Goal: Task Accomplishment & Management: Use online tool/utility

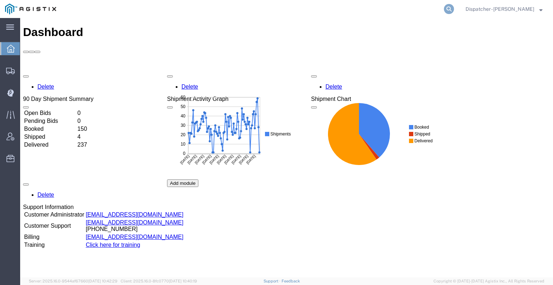
click at [448, 12] on icon at bounding box center [449, 9] width 10 height 10
type input "56375749"
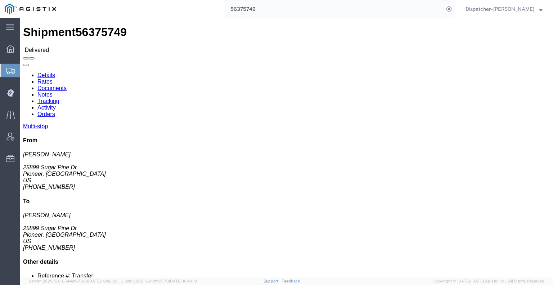
drag, startPoint x: 128, startPoint y: 45, endPoint x: 108, endPoint y: 27, distance: 27.0
click link "Notes"
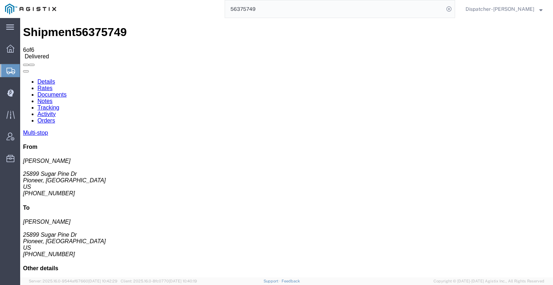
click at [59, 104] on link "Tracking" at bounding box center [48, 107] width 22 height 6
click at [23, 78] on icon at bounding box center [23, 78] width 0 height 0
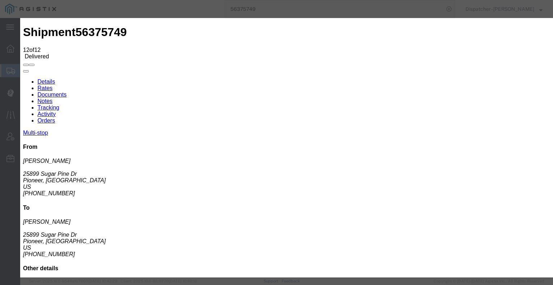
type input "[DATE]"
type input "7:00 AM"
drag, startPoint x: 159, startPoint y: 137, endPoint x: 168, endPoint y: 131, distance: 11.5
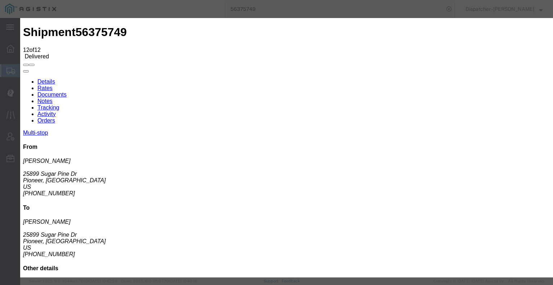
type input "[DATE]"
type input "4:00 PM"
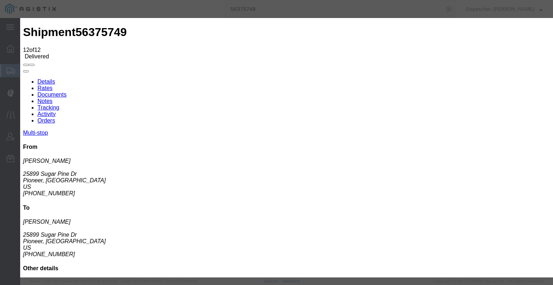
select select "BREAKSTOP"
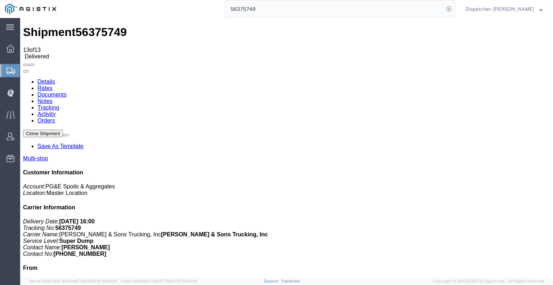
click at [53, 98] on link "Notes" at bounding box center [44, 101] width 15 height 6
click at [67, 91] on link "Documents" at bounding box center [51, 94] width 29 height 6
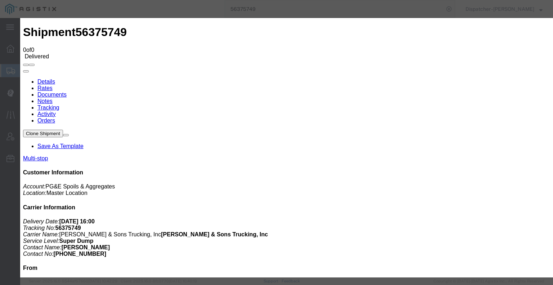
type input "C:\fakepath\56375749trktag.pdf"
select select
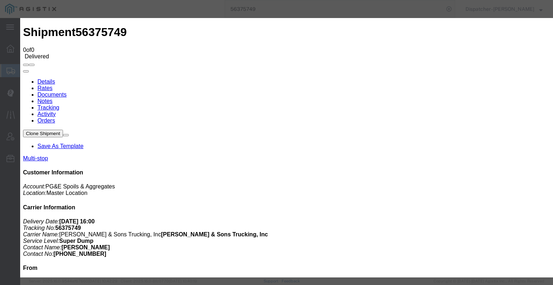
select select
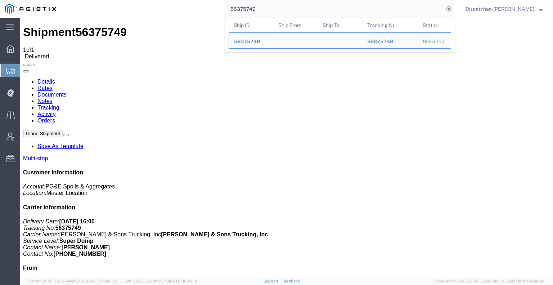
drag, startPoint x: 259, startPoint y: 10, endPoint x: 174, endPoint y: 13, distance: 85.0
click at [175, 13] on div "56375749 Ship ID Ship From Ship To Tracking Nu. Status Ship ID 56375749 Ship Fr…" at bounding box center [258, 9] width 394 height 18
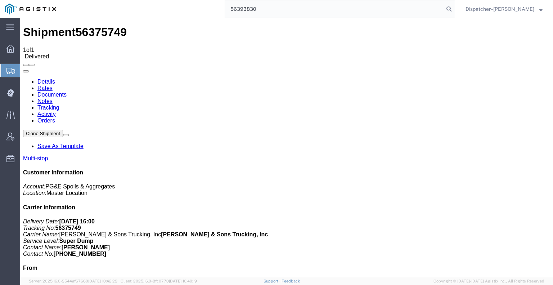
type input "56393830"
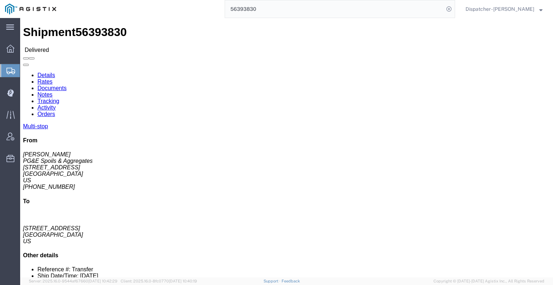
click link "Notes"
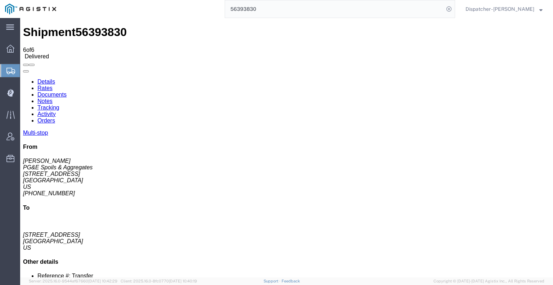
click at [67, 91] on link "Documents" at bounding box center [51, 94] width 29 height 6
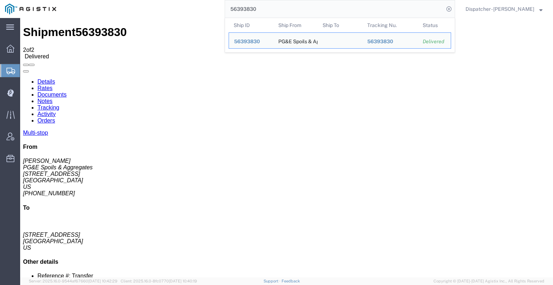
drag, startPoint x: 228, startPoint y: 10, endPoint x: 184, endPoint y: 9, distance: 44.3
click at [197, 10] on div "56393830 Ship ID Ship From Ship To Tracking Nu. Status Ship ID 56393830 Ship Fr…" at bounding box center [258, 9] width 394 height 18
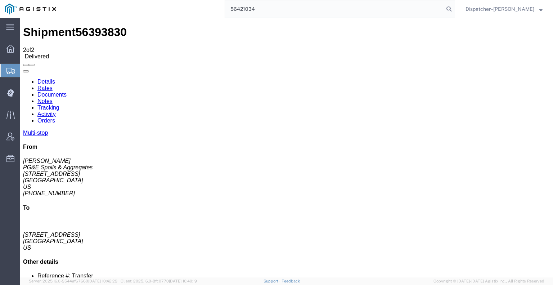
type input "56421034"
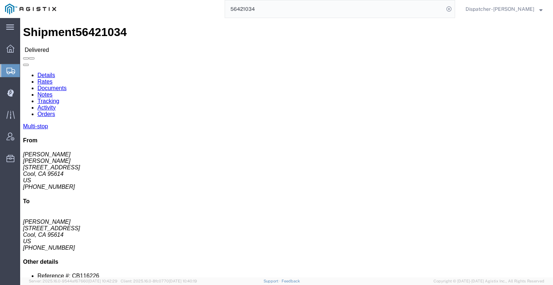
drag, startPoint x: 131, startPoint y: 46, endPoint x: 111, endPoint y: 28, distance: 27.0
click link "Notes"
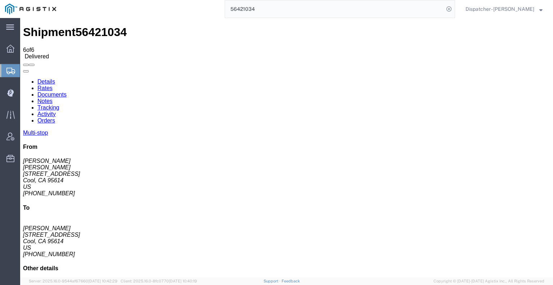
click at [67, 91] on link "Documents" at bounding box center [51, 94] width 29 height 6
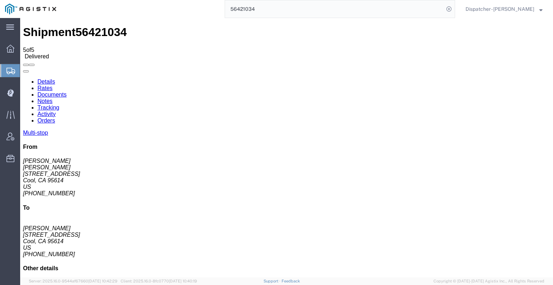
drag, startPoint x: 255, startPoint y: 11, endPoint x: 199, endPoint y: 8, distance: 55.9
click at [213, 10] on div "56421034" at bounding box center [258, 9] width 394 height 18
type input "56419636"
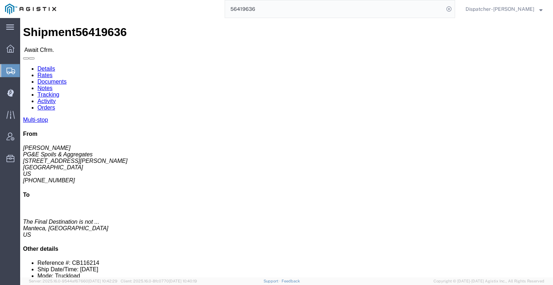
click link "Tracking"
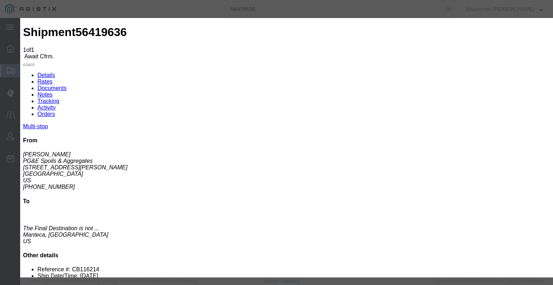
type input "[DATE]"
type input "7:00 AM"
type input "[DATE]"
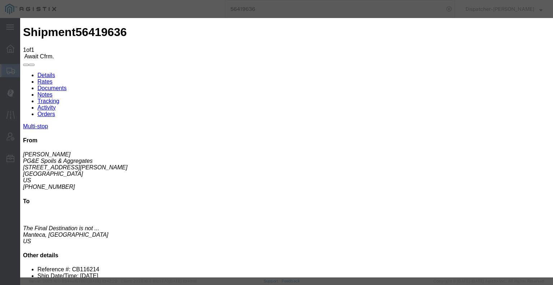
type input "5:30 AM"
select select "ARVPULOC"
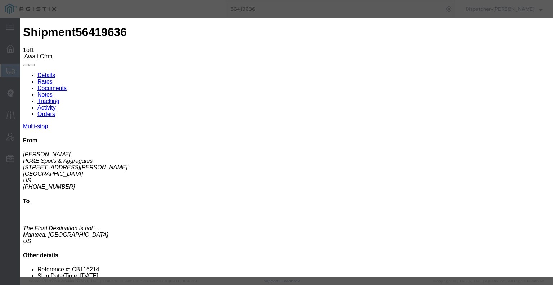
select select "{"pickupDeliveryInfoId": "122124499","pickupOrDelivery": "P","stopNum": "1","lo…"
select select "CA"
type input "[GEOGRAPHIC_DATA]"
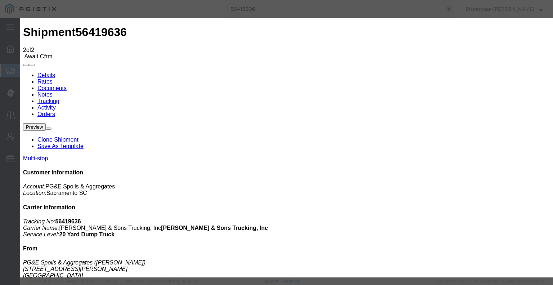
type input "[DATE]"
type input "7:00 AM"
type input "[DATE]"
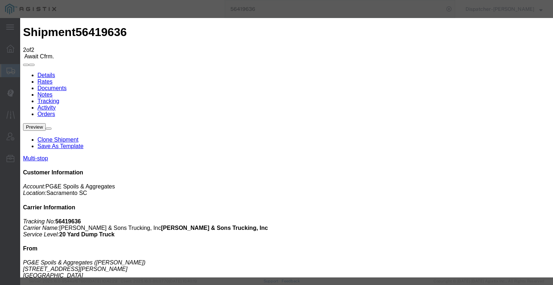
type input "1:35 PM"
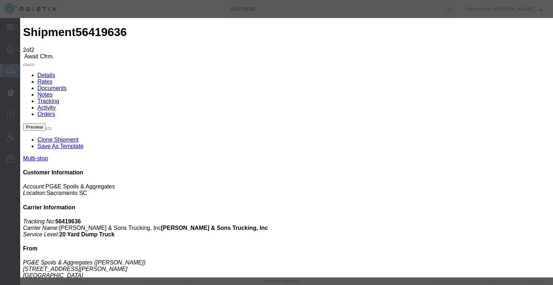
select select "DPTDLVLOC"
select select "{"pickupDeliveryInfoId": "122124500","pickupOrDelivery": "D","stopNum": "2","lo…"
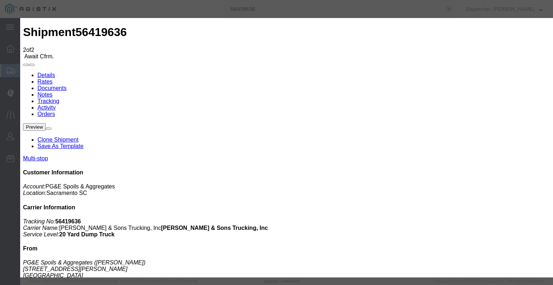
select select "CA"
type input "Manteca"
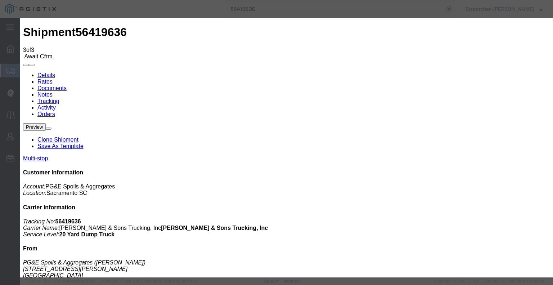
type input "[DATE]"
type input "7:00 AM"
type input "[DATE]"
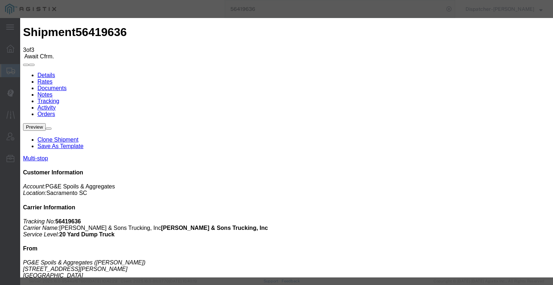
type input "1:35 PM"
select select "BREAKSTART"
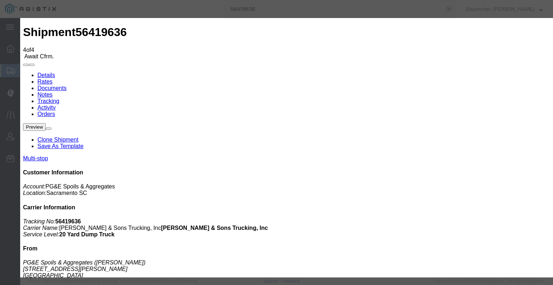
type input "[DATE]"
type input "7:00 AM"
drag, startPoint x: 190, startPoint y: 138, endPoint x: 194, endPoint y: 134, distance: 5.4
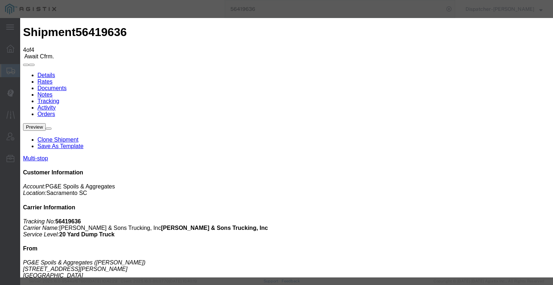
type input "[DATE]"
type input "2:05 PM"
select select "BREAKSTOP"
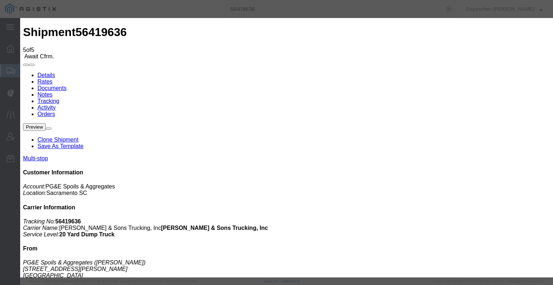
type input "[DATE]"
type input "7:00 AM"
type input "[DATE]"
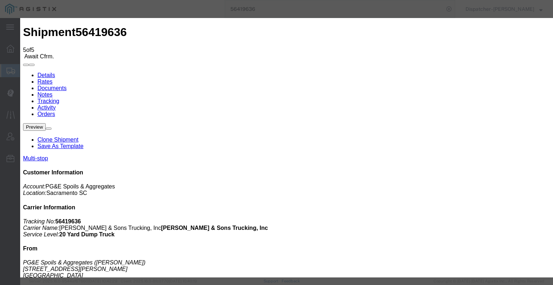
type input "2:45 PM"
select select "DELIVRED"
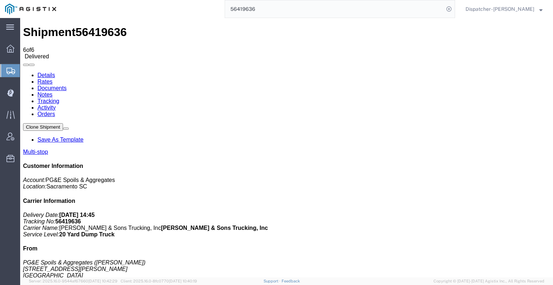
click at [53, 91] on link "Notes" at bounding box center [44, 94] width 15 height 6
click at [67, 85] on link "Documents" at bounding box center [51, 88] width 29 height 6
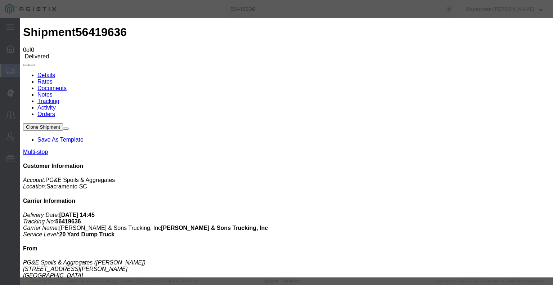
type input "C:\fakepath\56419636trktag.pdf"
select select
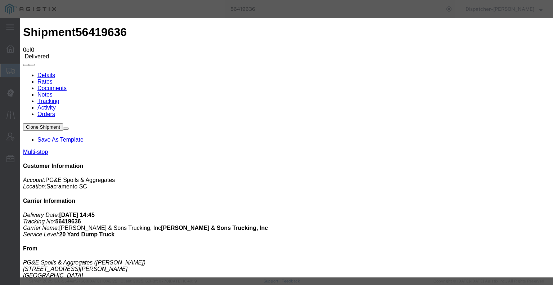
select select
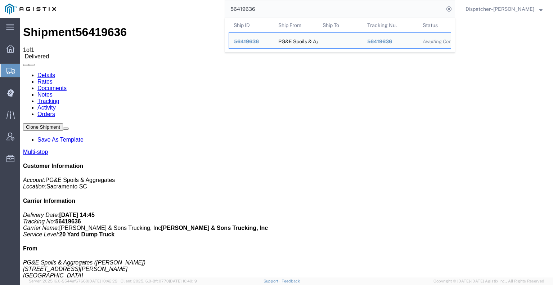
drag, startPoint x: 221, startPoint y: 14, endPoint x: 196, endPoint y: 17, distance: 25.4
click at [213, 14] on div "56419636 Ship ID Ship From Ship To Tracking Nu. Status Ship ID 56419636 Ship Fr…" at bounding box center [258, 9] width 394 height 18
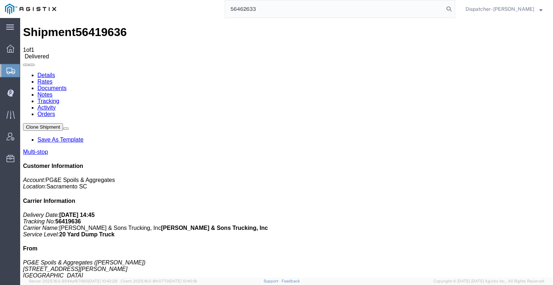
type input "56462633"
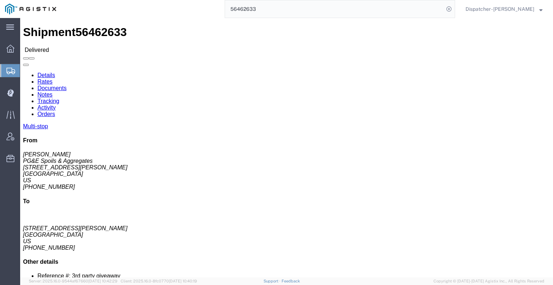
click link "Notes"
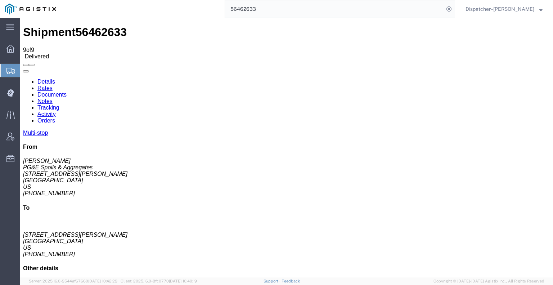
click at [67, 91] on link "Documents" at bounding box center [51, 94] width 29 height 6
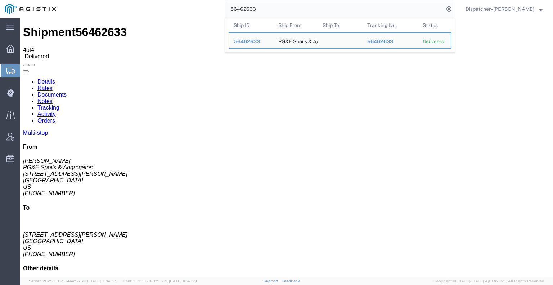
drag, startPoint x: 281, startPoint y: 23, endPoint x: 170, endPoint y: 18, distance: 111.7
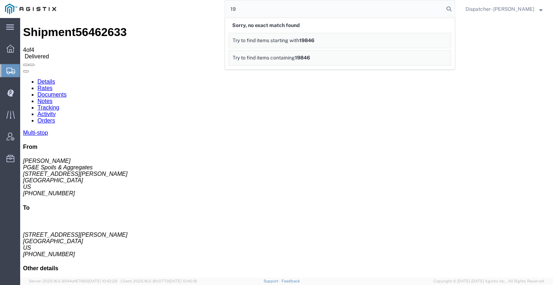
type input "1"
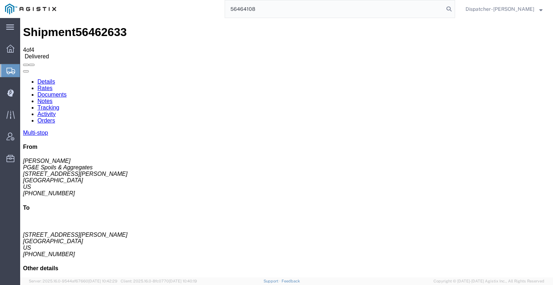
type input "56464108"
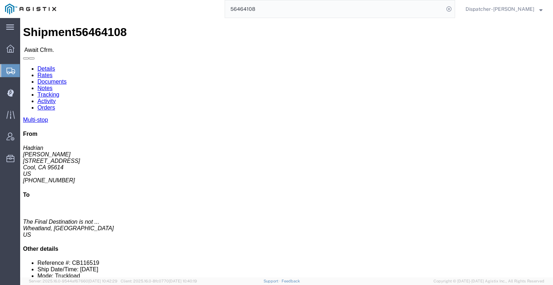
click link "Tracking"
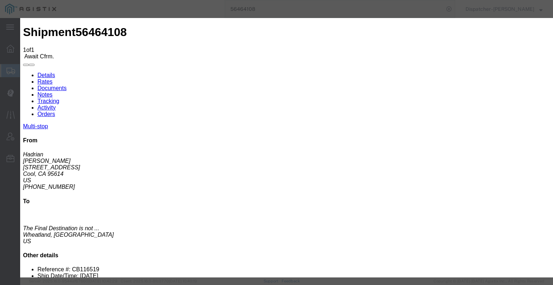
type input "[DATE]"
type input "7:00 AM"
type input "[DATE]"
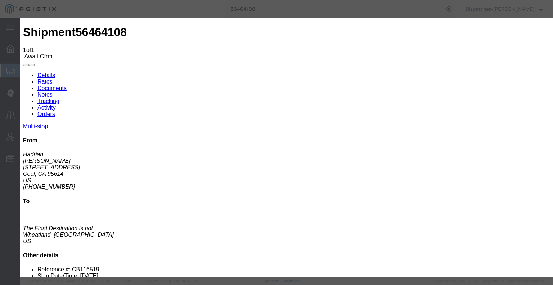
type input "6:30 AM"
select select "ARVPULOC"
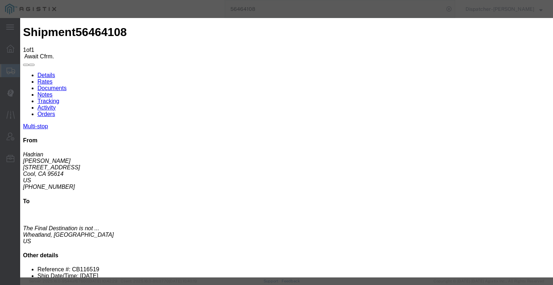
drag, startPoint x: 369, startPoint y: 91, endPoint x: 369, endPoint y: 95, distance: 4.0
select select "{"pickupDeliveryInfoId": "122214950","pickupOrDelivery": "P","stopNum": "1","lo…"
select select "CA"
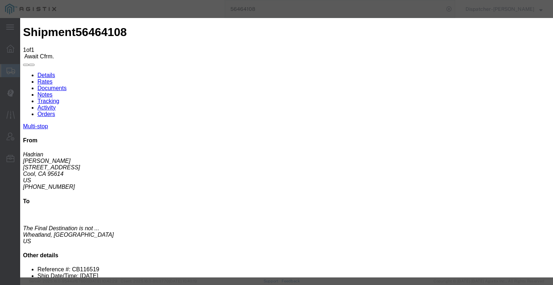
type input "Cool"
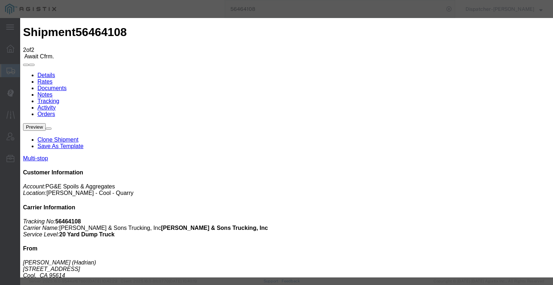
type input "[DATE]"
type input "7:00 AM"
type input "[DATE]"
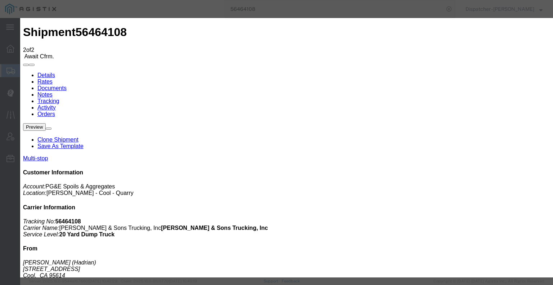
type input "1:45 PM"
select select "DPTDLVLOC"
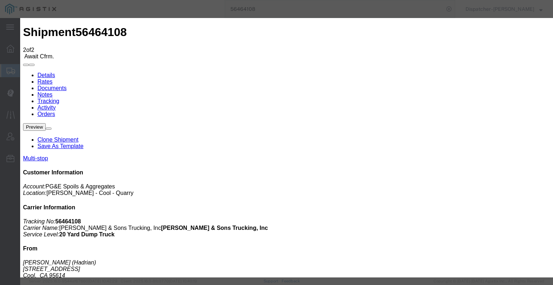
select select "{"pickupDeliveryInfoId": "122214951","pickupOrDelivery": "D","stopNum": "2","lo…"
select select "CA"
type input "Foresthill"
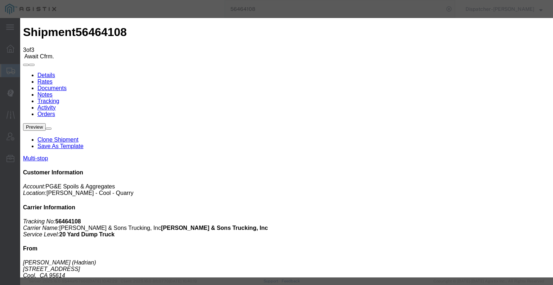
type input "[DATE]"
type input "7:00 AM"
type input "[DATE]"
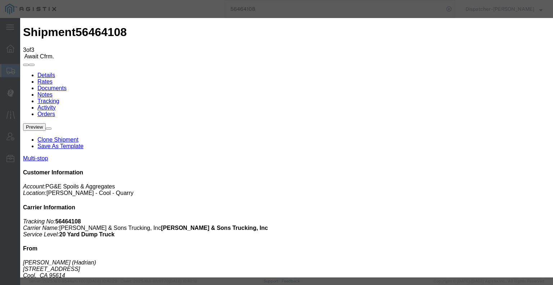
type input "4:15 PM"
select select "ARVPULOC"
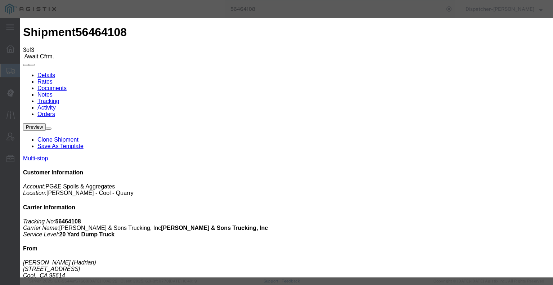
select select "{"pickupDeliveryInfoId": "122214952","pickupOrDelivery": "D","stopNum": "3","lo…"
select select "CA"
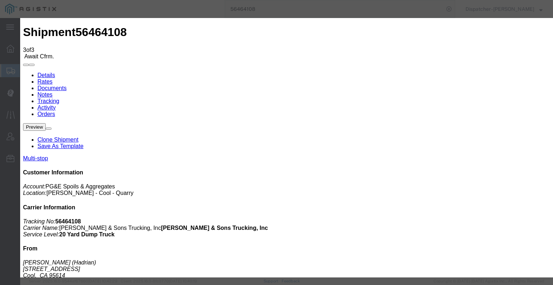
type input "Wheatland"
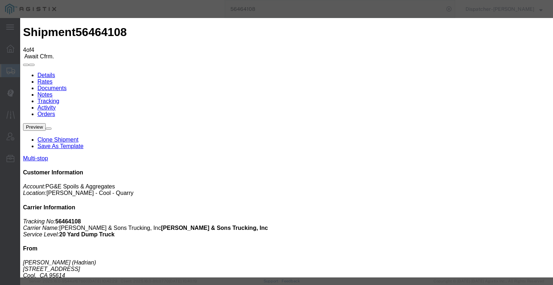
type input "[DATE]"
type input "7:00 AM"
type input "[DATE]"
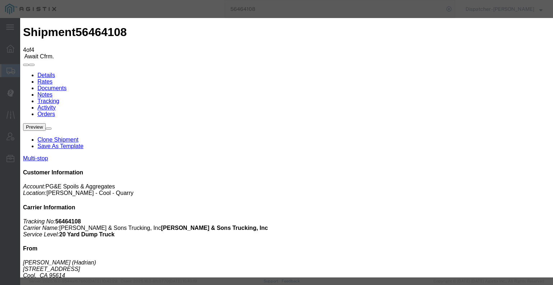
type input "1:45 PM"
select select "BREAKSTART"
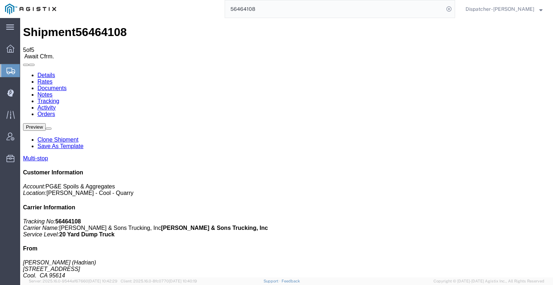
click at [23, 72] on icon at bounding box center [23, 72] width 0 height 0
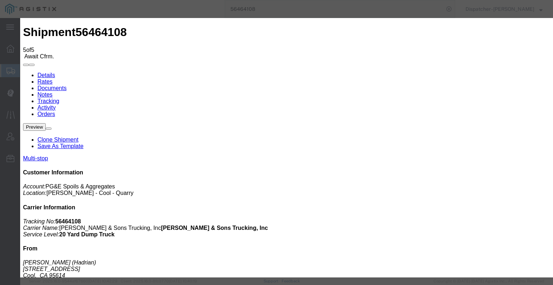
type input "[DATE]"
type input "7:00 AM"
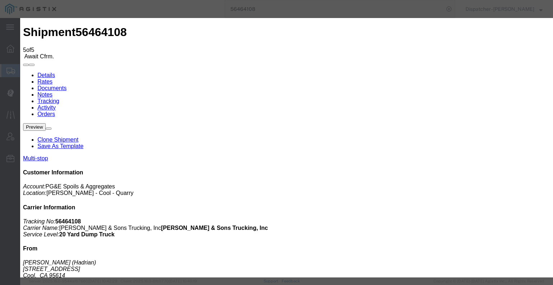
type input "[DATE]"
type input "2:15 PM"
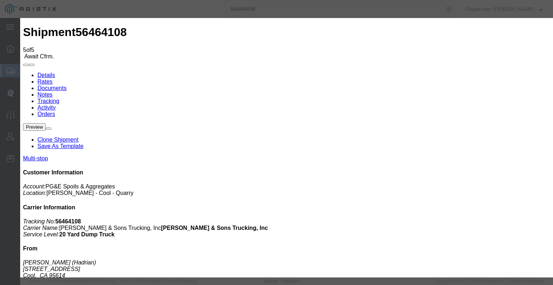
select select "BREAKSTOP"
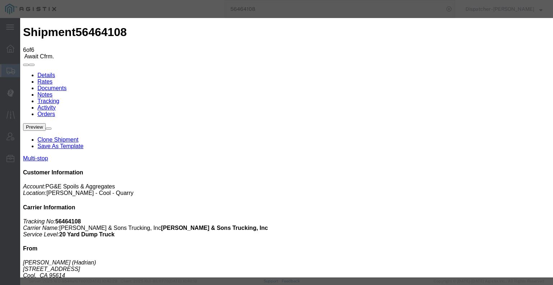
type input "[DATE]"
type input "7:00 AM"
type input "[DATE]"
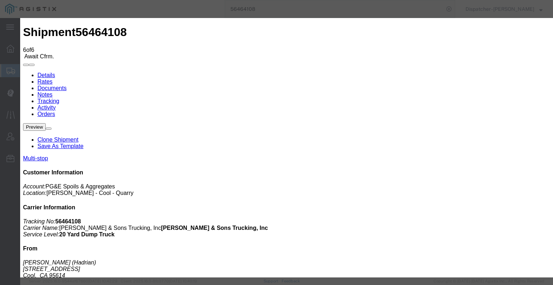
type input "4:15 PM"
select select "DELIVRED"
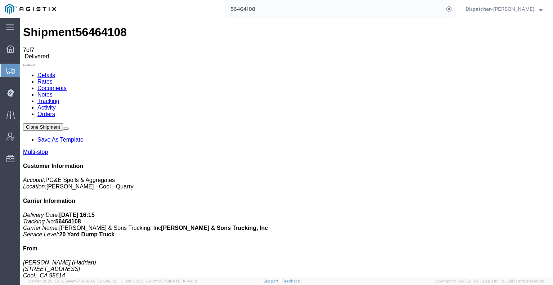
click at [53, 91] on link "Notes" at bounding box center [44, 94] width 15 height 6
click at [67, 85] on link "Documents" at bounding box center [51, 88] width 29 height 6
drag, startPoint x: 490, startPoint y: 160, endPoint x: 483, endPoint y: 139, distance: 21.6
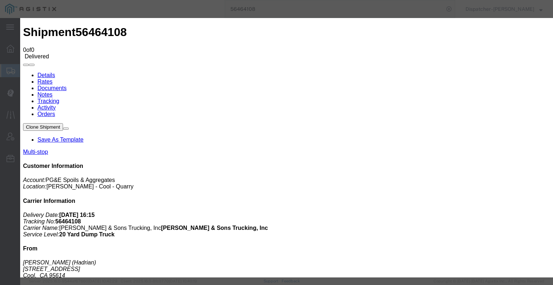
type input "C:\fakepath\56464108trktag.pdf"
select select
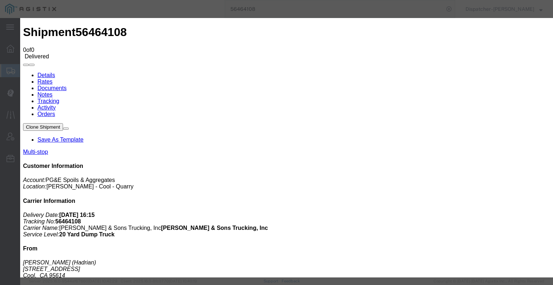
select select
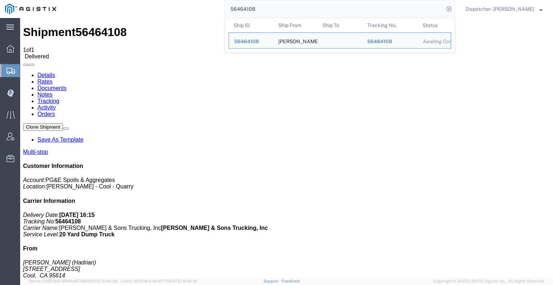
drag, startPoint x: 260, startPoint y: 10, endPoint x: 165, endPoint y: 3, distance: 95.3
click at [167, 3] on div "56464108 Ship ID Ship From Ship To Tracking Nu. Status Ship ID 56464108 Ship Fr…" at bounding box center [258, 9] width 394 height 18
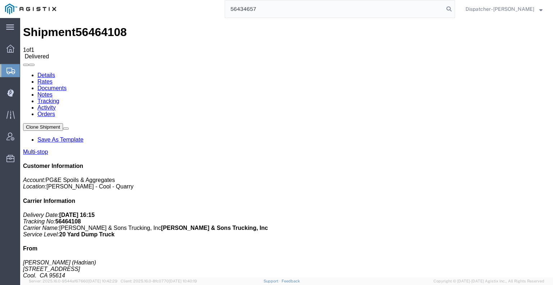
type input "56434657"
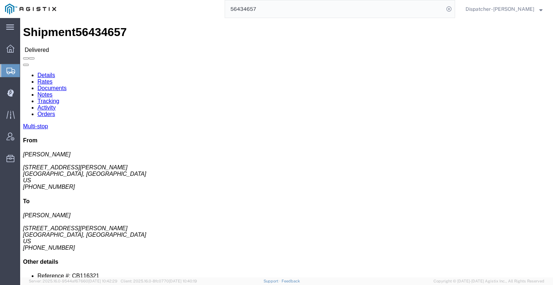
click link "Notes"
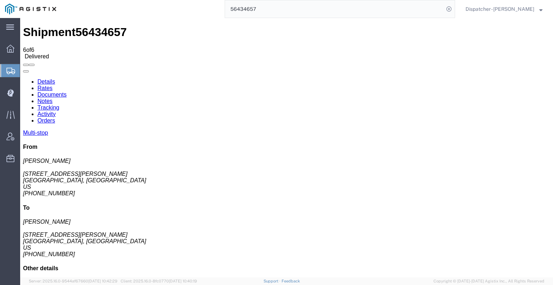
click at [67, 91] on link "Documents" at bounding box center [51, 94] width 29 height 6
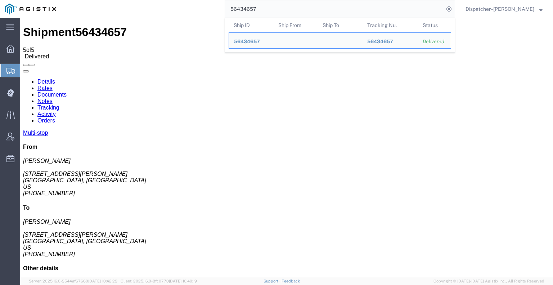
drag, startPoint x: 276, startPoint y: 7, endPoint x: 138, endPoint y: 13, distance: 138.0
click at [141, 13] on div "56434657 Ship ID Ship From Ship To Tracking Nu. Status Ship ID 56434657 Ship Fr…" at bounding box center [258, 9] width 394 height 18
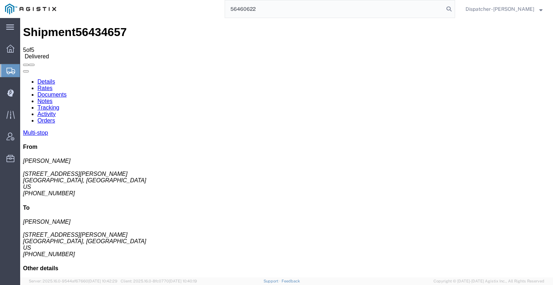
type input "56460622"
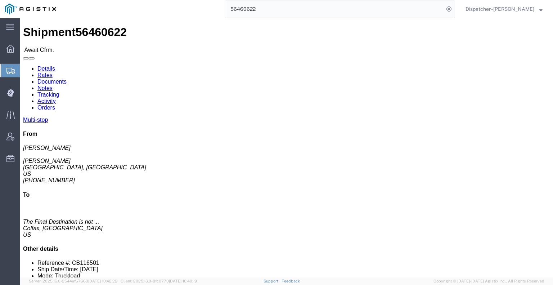
click link "Tracking"
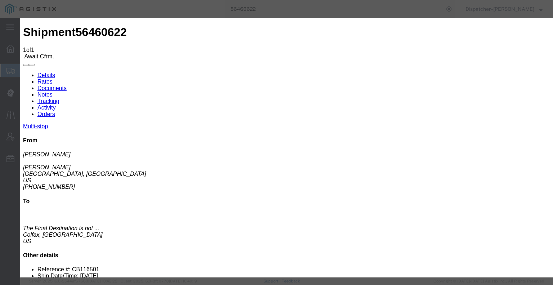
type input "[DATE]"
type input "7:00 AM"
type input "[DATE]"
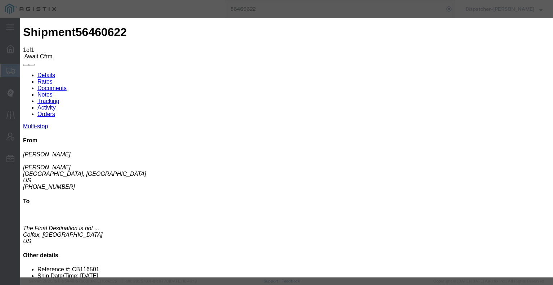
type input "9:00 AM"
select select "ARVPULOC"
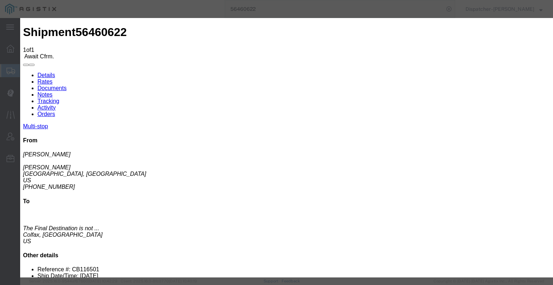
select select "{"pickupDeliveryInfoId": "122207796","pickupOrDelivery": "P","stopNum": "1","lo…"
select select "CA"
type input "Alta"
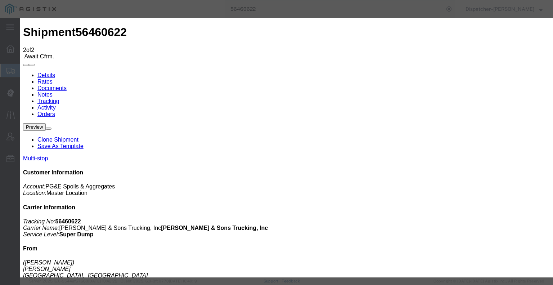
type input "[DATE]"
type input "7:00 AM"
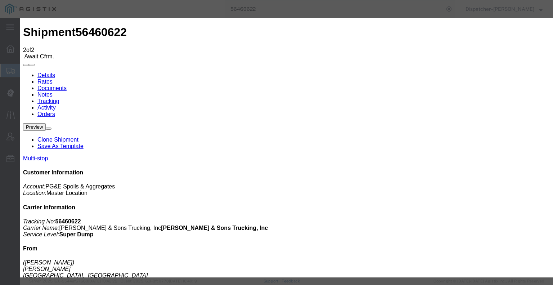
type input "[DATE]"
type input "2:51 PM"
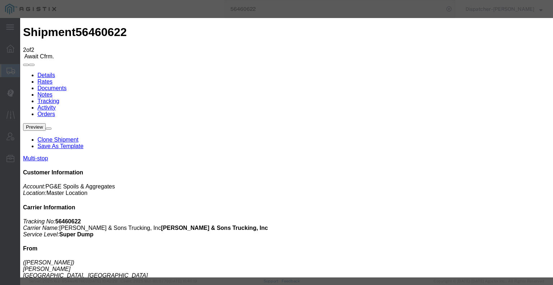
select select "DPTDLVLOC"
select select "{"pickupDeliveryInfoId": "122207797","pickupOrDelivery": "D","stopNum": "2","lo…"
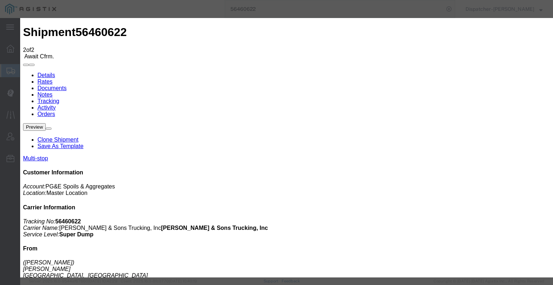
select select "CA"
type input "Colfax"
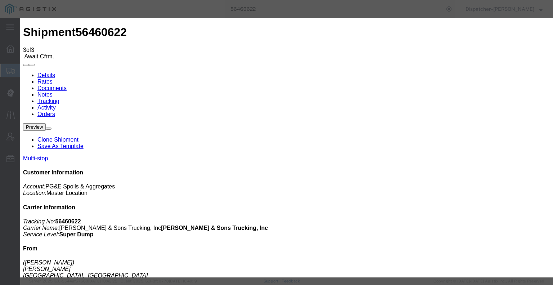
type input "[DATE]"
type input "7:00 AM"
type input "[DATE]"
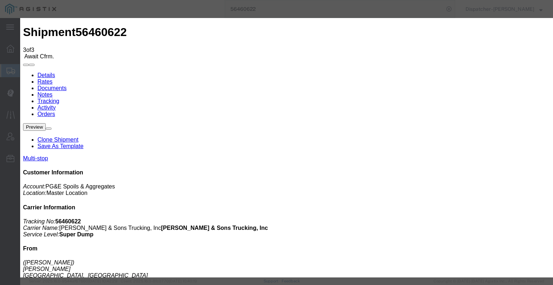
type input "3:23 PM"
select select "BREAKSTART"
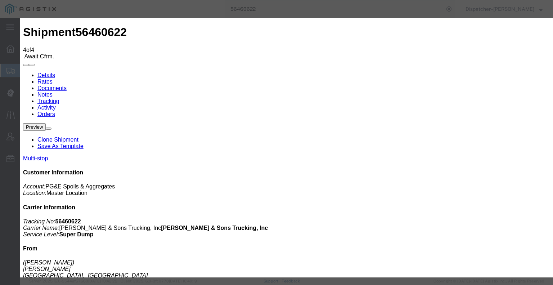
type input "[DATE]"
type input "7:00 AM"
drag, startPoint x: 168, startPoint y: 85, endPoint x: 167, endPoint y: 90, distance: 5.9
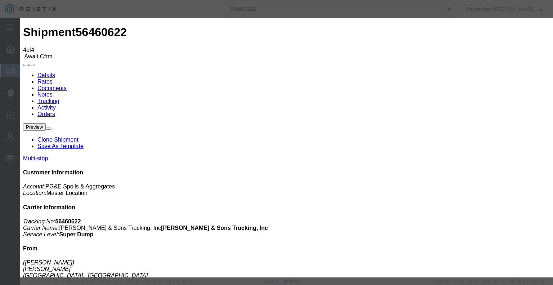
type input "[DATE]"
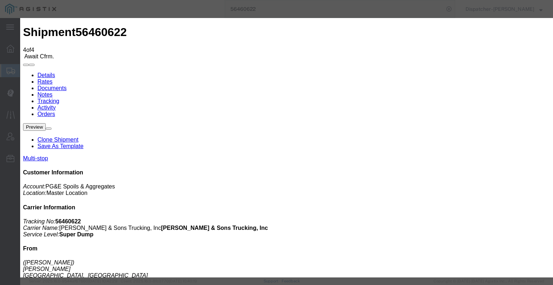
type input "3:53 PM"
select select "BREAKSTOP"
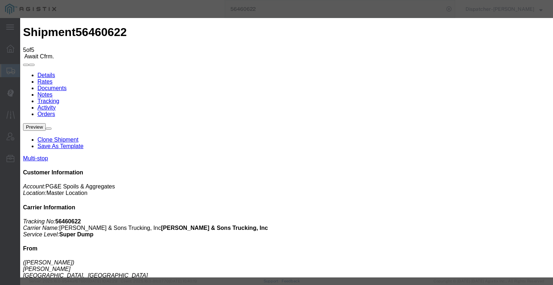
type input "[DATE]"
type input "7:00 AM"
type input "[DATE]"
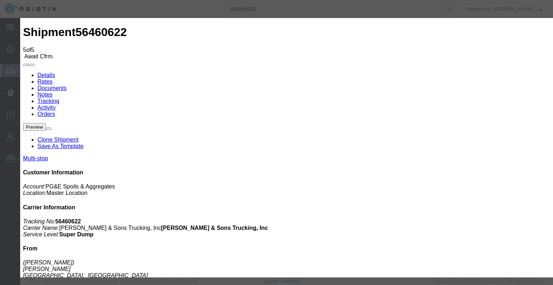
type input "3:55 PM"
select select "DELIVRED"
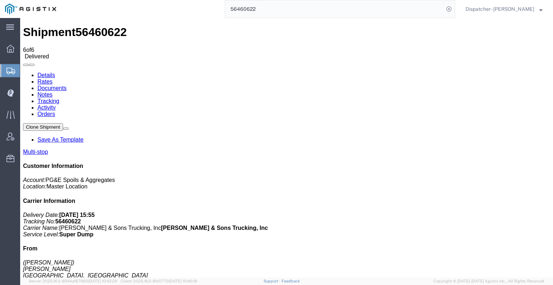
click at [53, 91] on link "Notes" at bounding box center [44, 94] width 15 height 6
click at [67, 85] on link "Documents" at bounding box center [51, 88] width 29 height 6
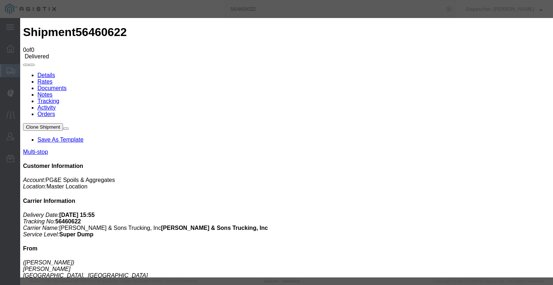
type input "C:\fakepath\56460622trktag.pdf"
select select
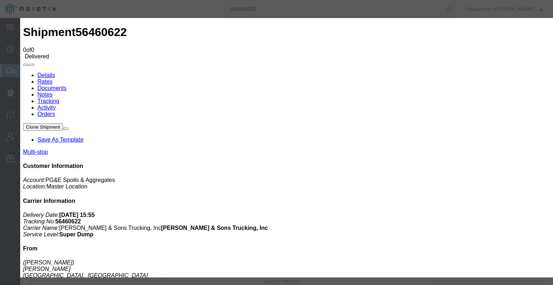
select select
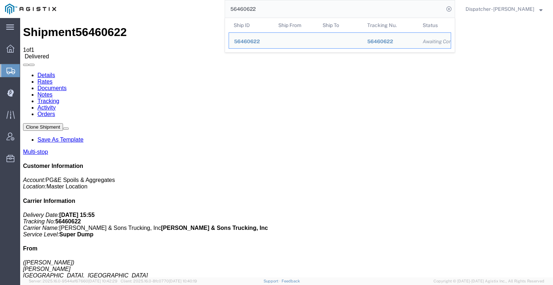
drag, startPoint x: 260, startPoint y: 10, endPoint x: 180, endPoint y: 15, distance: 80.5
click at [181, 15] on div "56460622 Ship ID Ship From Ship To Tracking Nu. Status Ship ID 56460622 Ship Fr…" at bounding box center [258, 9] width 394 height 18
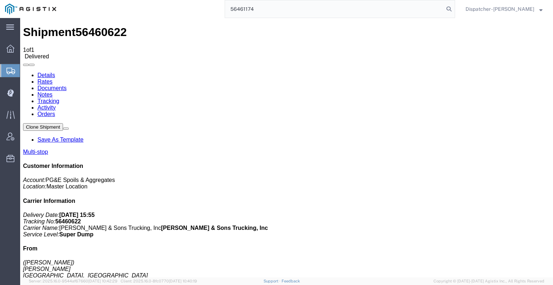
type input "56461174"
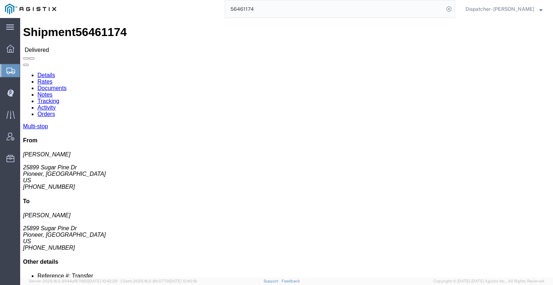
click link "Notes"
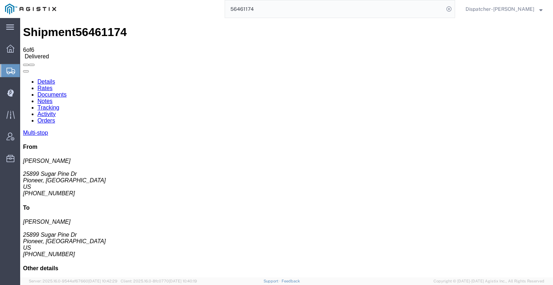
click at [67, 91] on link "Documents" at bounding box center [51, 94] width 29 height 6
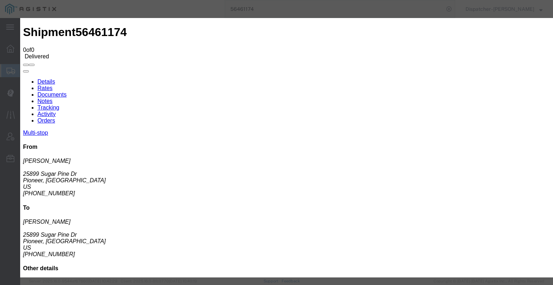
type input "C:\fakepath\56461174trktag.pdf"
select select
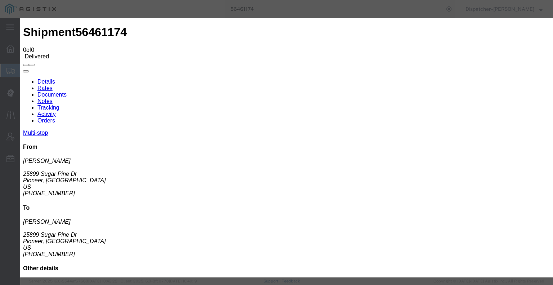
select select
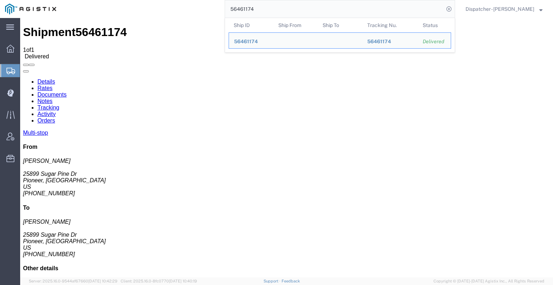
drag, startPoint x: 258, startPoint y: 10, endPoint x: 156, endPoint y: 15, distance: 102.7
click at [157, 15] on div "56461174 Ship ID Ship From Ship To Tracking Nu. Status Ship ID 56461174 Ship Fr…" at bounding box center [258, 9] width 394 height 18
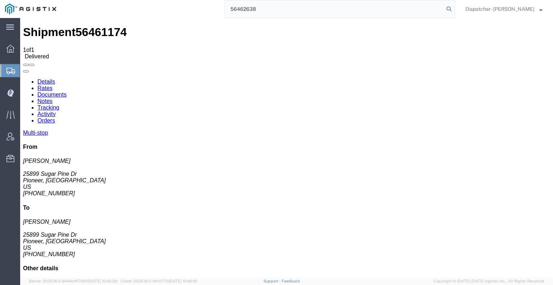
type input "56462638"
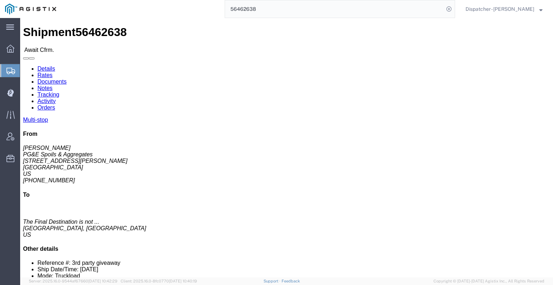
click link "Tracking"
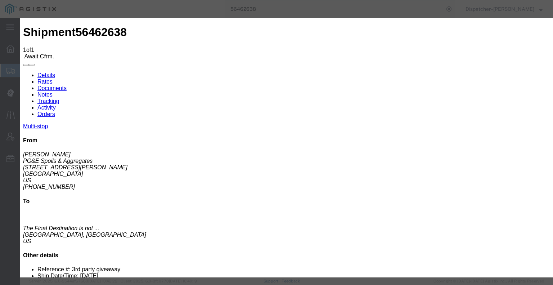
type input "[DATE]"
type input "7:00 AM"
type input "[DATE]"
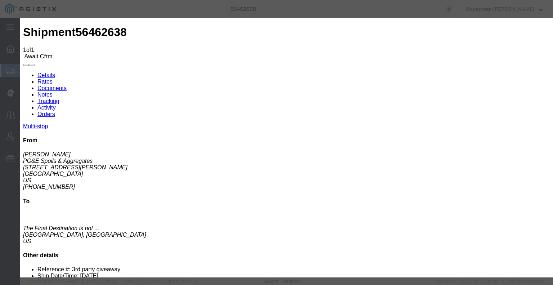
type input "7:30 AM"
select select "ARVPULOC"
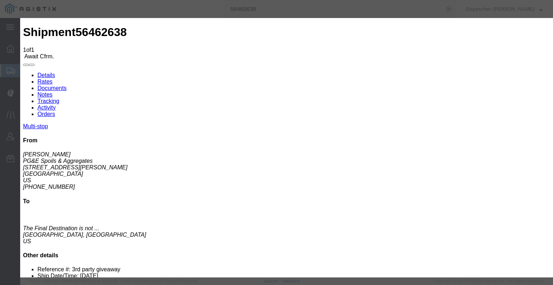
select select "{"pickupDeliveryInfoId": "122211936","pickupOrDelivery": "P","stopNum": "1","lo…"
select select "CA"
type input "[GEOGRAPHIC_DATA]"
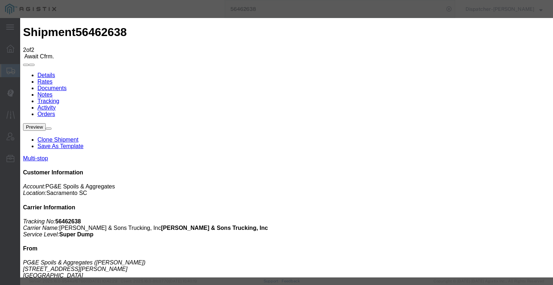
type input "[DATE]"
type input "7:00 AM"
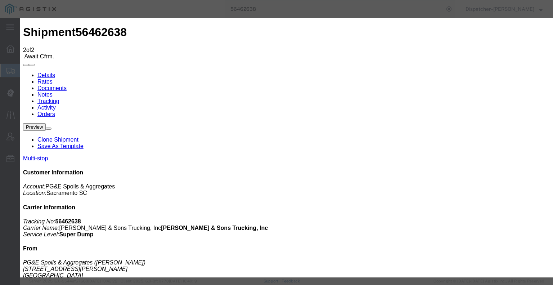
type input "[DATE]"
type input "3:20 PM"
select select "DPTDLVLOC"
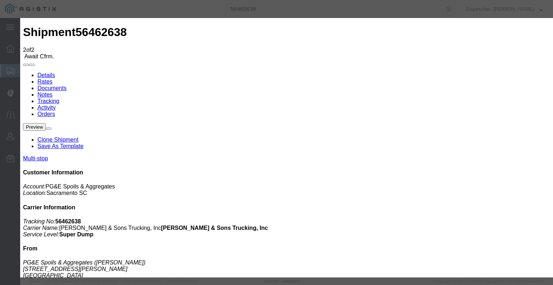
select select "{"pickupDeliveryInfoId": "122211937","pickupOrDelivery": "D","stopNum": "2","lo…"
select select "CA"
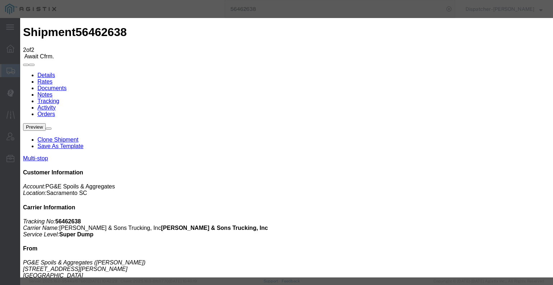
type input "[GEOGRAPHIC_DATA]"
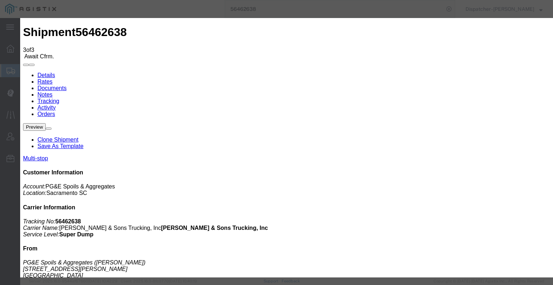
type input "[DATE]"
type input "7:00 AM"
type input "[DATE]"
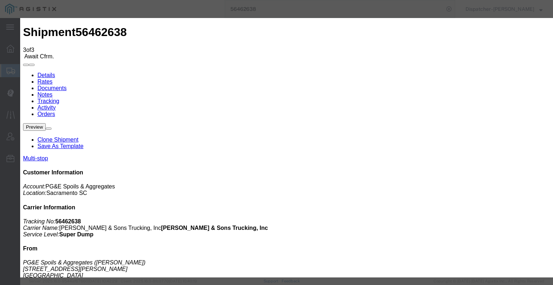
type input "3:30 PM"
select select "DELIVRED"
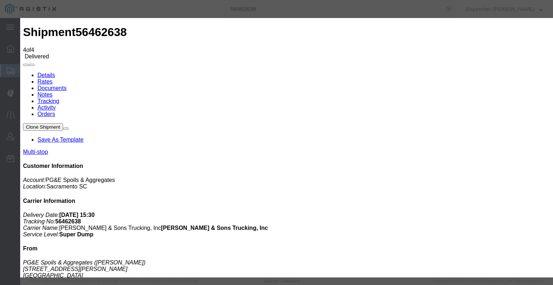
type input "[DATE]"
type input "7:00 AM"
type input "[DATE]"
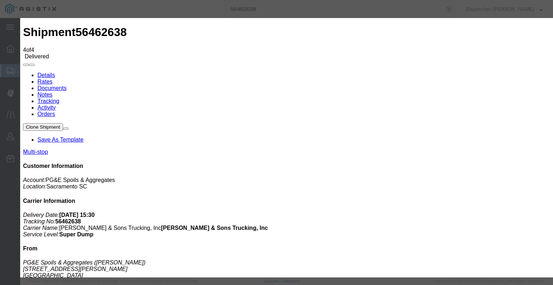
type input "8:00 AM"
select select "BREAKSTART"
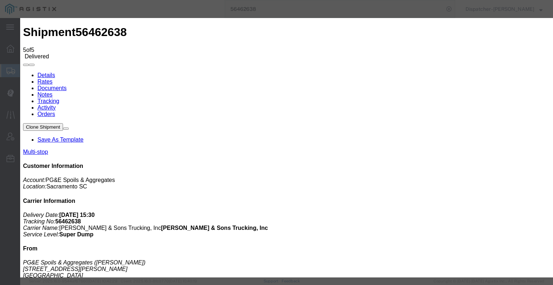
type input "[DATE]"
type input "7:00 AM"
type input "[DATE]"
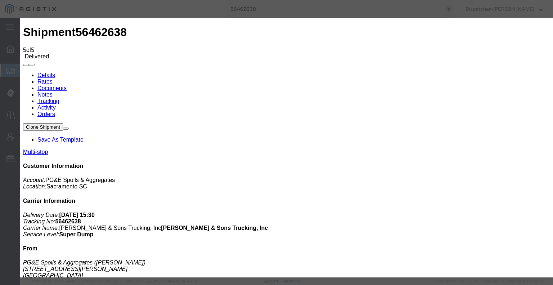
type input "9:20 AM"
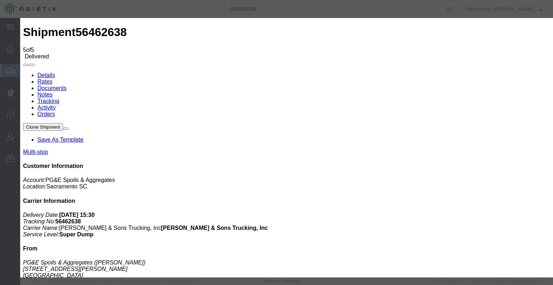
select select "BREAKSTOP"
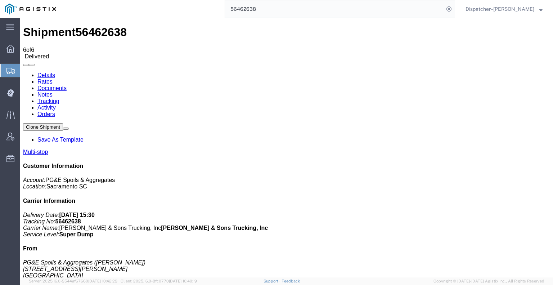
click at [23, 72] on icon at bounding box center [23, 72] width 0 height 0
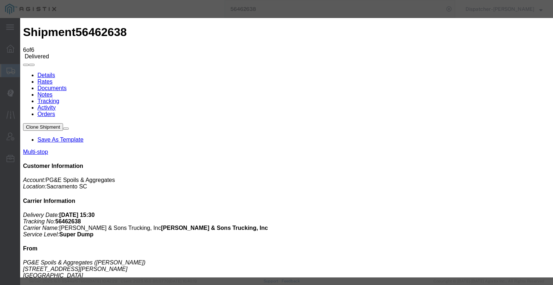
type input "8:50 AM"
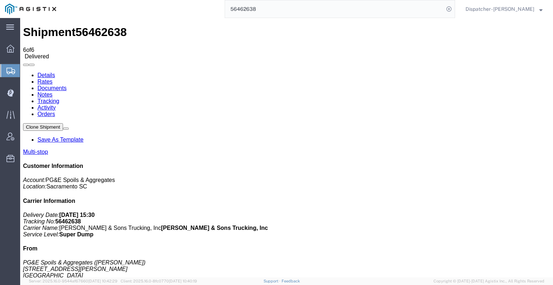
click at [67, 85] on link "Documents" at bounding box center [51, 88] width 29 height 6
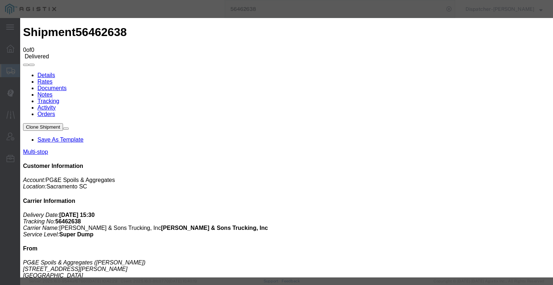
type input "C:\fakepath\56462638quarrytags.pdf"
select select
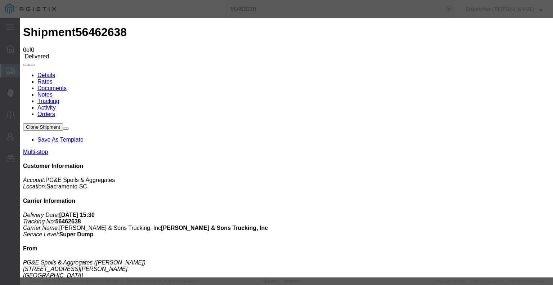
select select
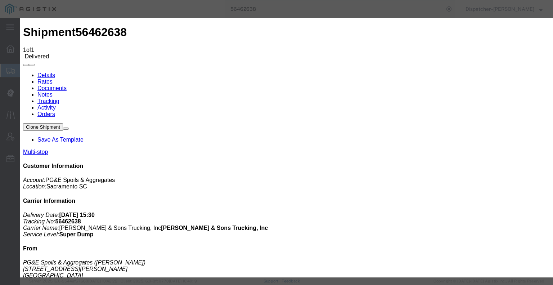
type input "C:\fakepath\56462638trktag.pdf"
select select
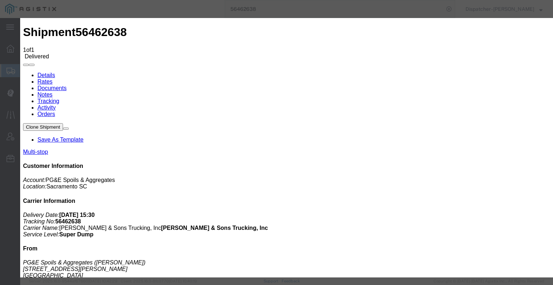
select select
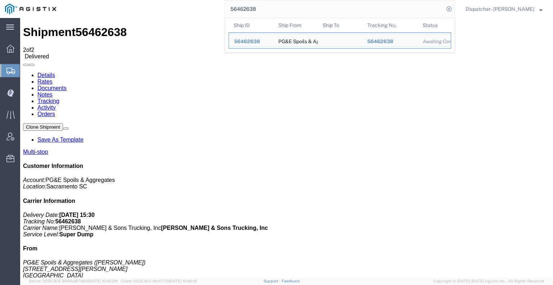
drag, startPoint x: 258, startPoint y: 12, endPoint x: 187, endPoint y: 15, distance: 71.7
click at [203, 13] on div "56462638 Ship ID Ship From Ship To Tracking Nu. Status Ship ID 56462638 Ship Fr…" at bounding box center [258, 9] width 394 height 18
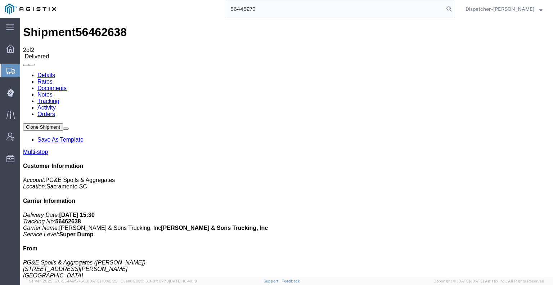
type input "56445270"
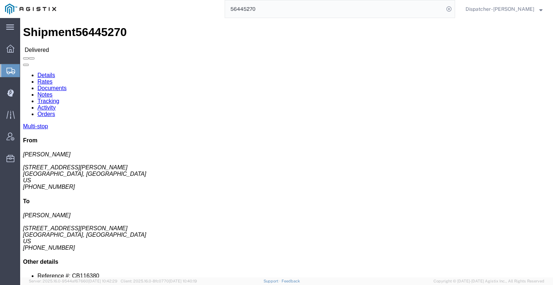
drag, startPoint x: 127, startPoint y: 45, endPoint x: 107, endPoint y: 27, distance: 27.0
click link "Notes"
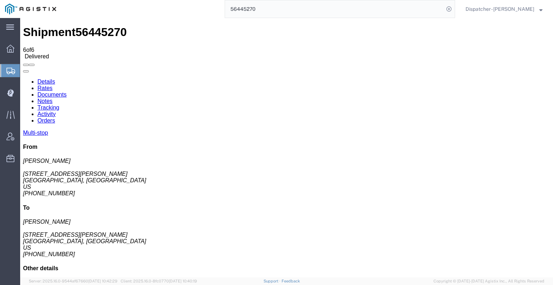
click at [67, 91] on link "Documents" at bounding box center [51, 94] width 29 height 6
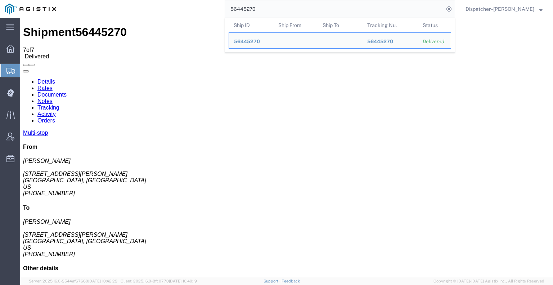
drag, startPoint x: 283, startPoint y: 30, endPoint x: 190, endPoint y: 19, distance: 93.9
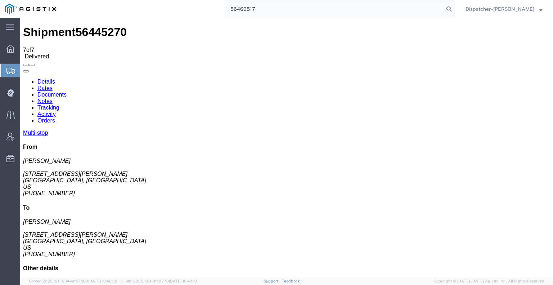
type input "56460517"
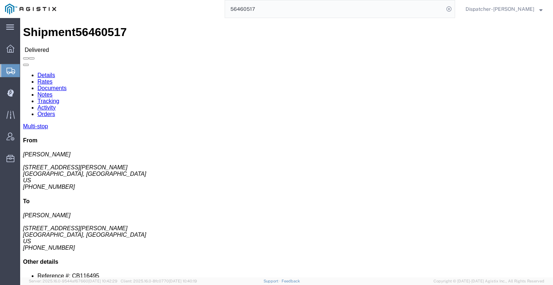
click link "Notes"
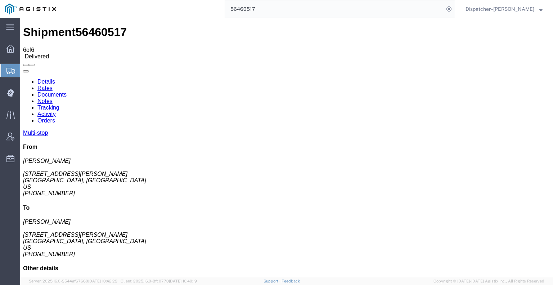
click at [67, 91] on link "Documents" at bounding box center [51, 94] width 29 height 6
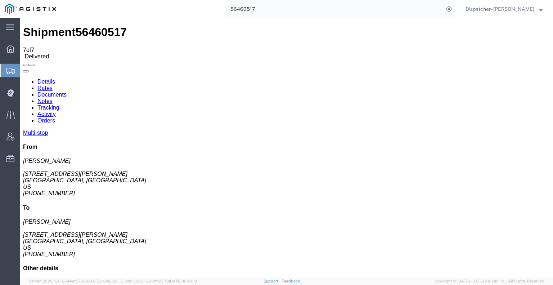
drag, startPoint x: 254, startPoint y: 6, endPoint x: 130, endPoint y: 12, distance: 124.3
click at [137, 13] on div "56460517" at bounding box center [258, 9] width 394 height 18
type input "56457101"
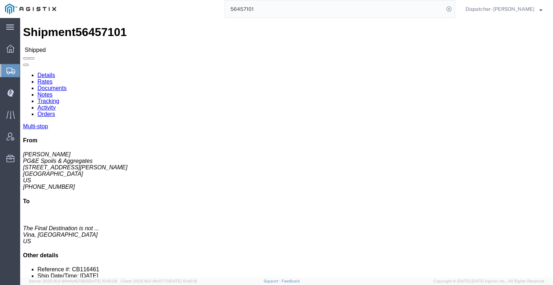
click link "Tracking"
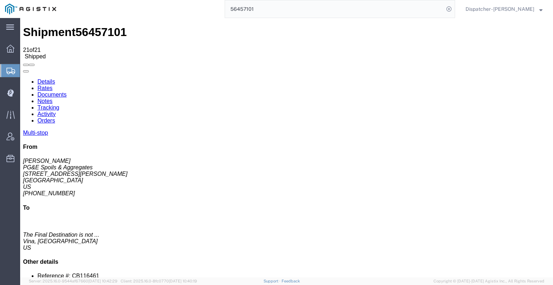
click at [23, 78] on link at bounding box center [23, 78] width 0 height 0
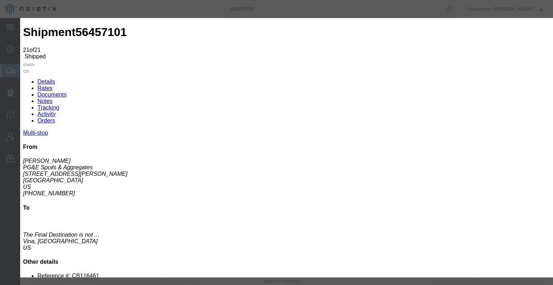
type input "[DATE]"
type input "7:00 AM"
type input "[DATE]"
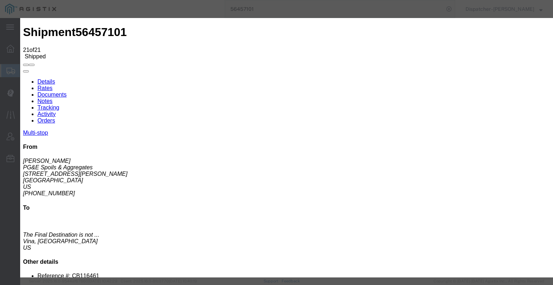
type input "7:30 PM"
select select "BREAKSTART"
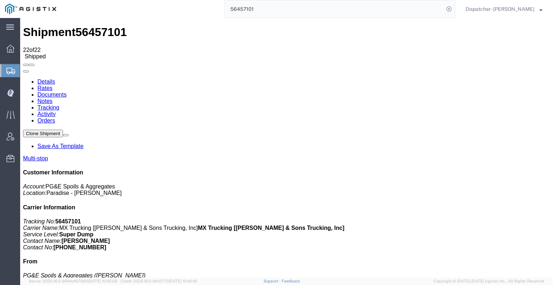
drag, startPoint x: 533, startPoint y: 87, endPoint x: 513, endPoint y: 69, distance: 27.0
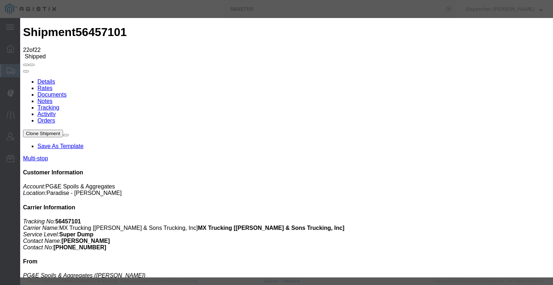
type input "[DATE]"
type input "7:00 AM"
type input "[DATE]"
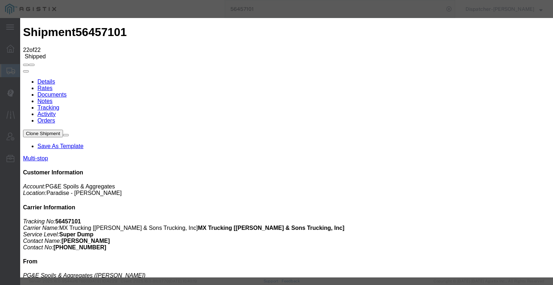
type input "8:00 PM"
select select "BREAKSTOP"
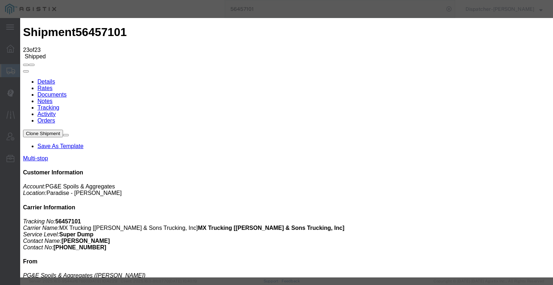
type input "[DATE]"
type input "7:00 AM"
type input "[DATE]"
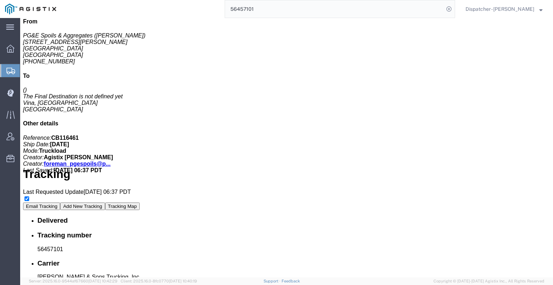
scroll to position [266, 0]
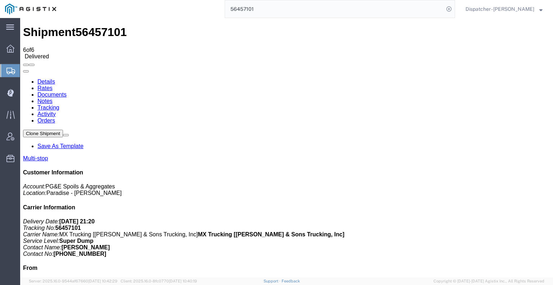
click at [67, 91] on link "Documents" at bounding box center [51, 94] width 29 height 6
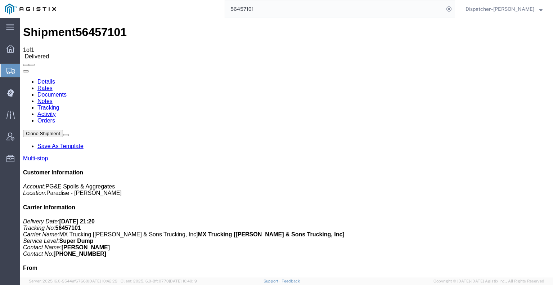
drag, startPoint x: 474, startPoint y: 152, endPoint x: 472, endPoint y: 132, distance: 19.5
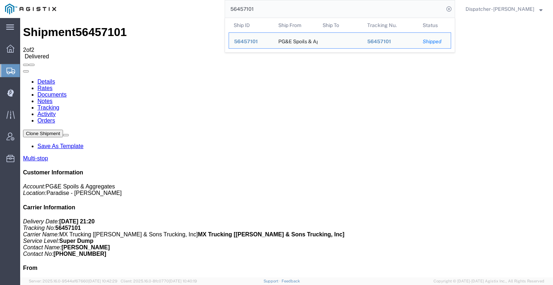
drag, startPoint x: 269, startPoint y: 9, endPoint x: 137, endPoint y: 10, distance: 131.8
click at [140, 10] on div "56457101 Ship ID Ship From Ship To Tracking Nu. Status Ship ID 56457101 Ship Fr…" at bounding box center [258, 9] width 394 height 18
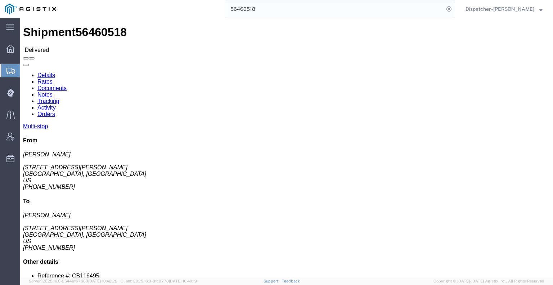
click link "Notes"
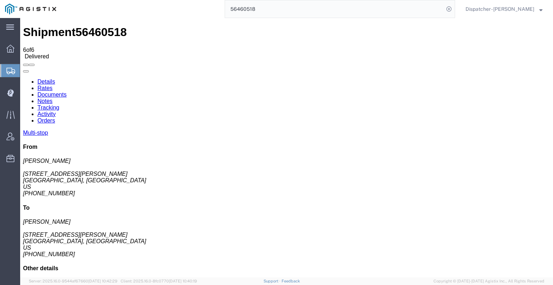
click at [67, 91] on link "Documents" at bounding box center [51, 94] width 29 height 6
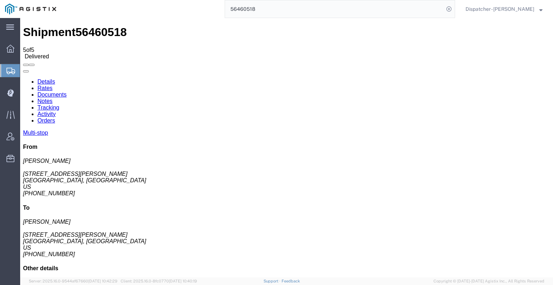
drag, startPoint x: 259, startPoint y: 11, endPoint x: 188, endPoint y: 14, distance: 71.3
click at [200, 12] on div "56460518" at bounding box center [258, 9] width 394 height 18
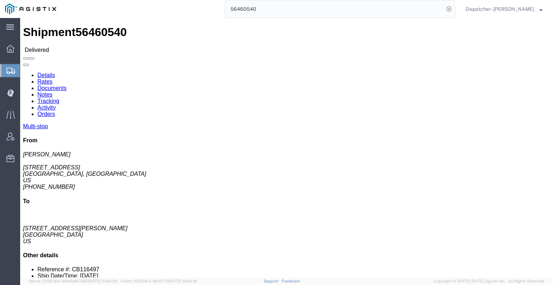
drag, startPoint x: 131, startPoint y: 44, endPoint x: 111, endPoint y: 25, distance: 27.3
click link "Notes"
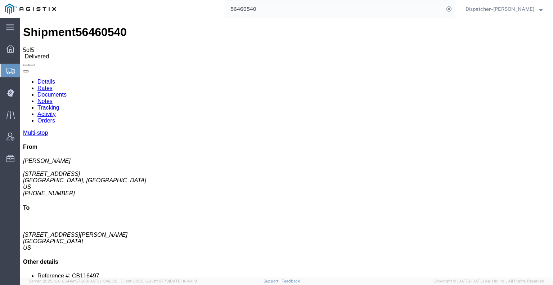
click at [67, 91] on link "Documents" at bounding box center [51, 94] width 29 height 6
drag, startPoint x: 72, startPoint y: 1, endPoint x: 78, endPoint y: 3, distance: 6.5
click at [73, 1] on div "56460540" at bounding box center [258, 9] width 394 height 18
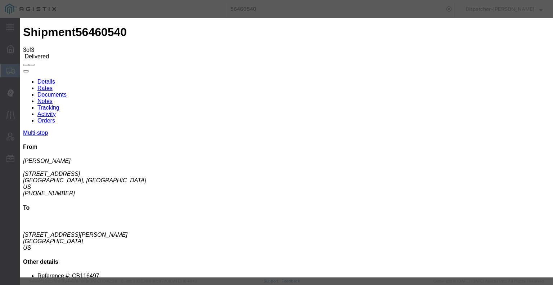
drag, startPoint x: 469, startPoint y: 134, endPoint x: 468, endPoint y: 137, distance: 3.7
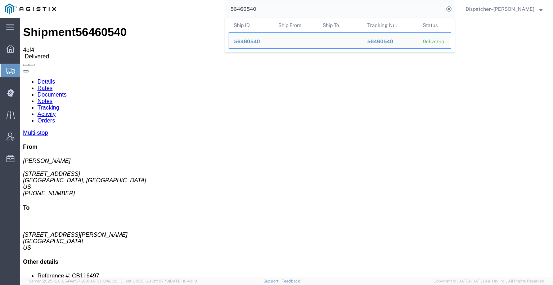
drag, startPoint x: 267, startPoint y: 10, endPoint x: 176, endPoint y: 11, distance: 91.8
click at [182, 12] on div "56460540 Ship ID Ship From Ship To Tracking Nu. Status Ship ID 56460540 Ship Fr…" at bounding box center [258, 9] width 394 height 18
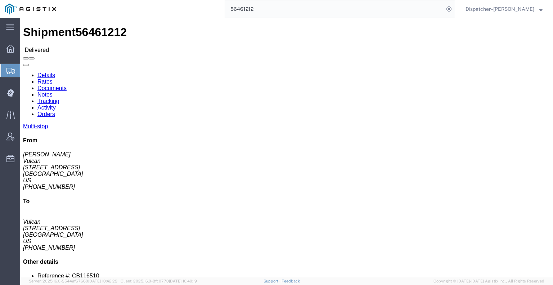
click link "Notes"
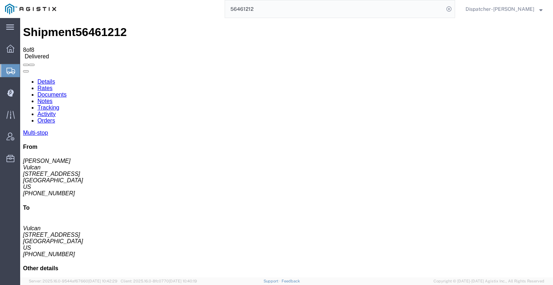
click at [67, 91] on link "Documents" at bounding box center [51, 94] width 29 height 6
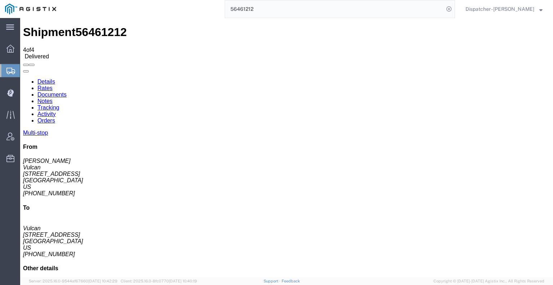
drag, startPoint x: 238, startPoint y: 11, endPoint x: 201, endPoint y: 12, distance: 36.7
click at [213, 12] on div "56461212" at bounding box center [258, 9] width 394 height 18
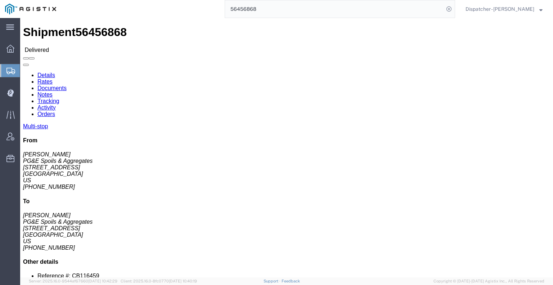
click link "Notes"
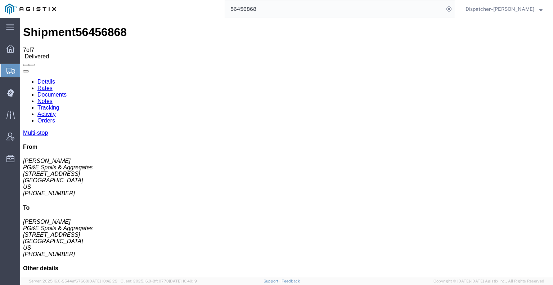
click at [67, 91] on link "Documents" at bounding box center [51, 94] width 29 height 6
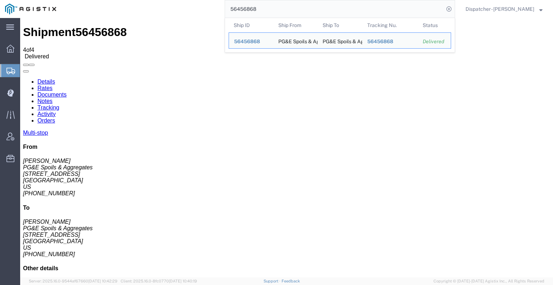
drag, startPoint x: 256, startPoint y: 10, endPoint x: 195, endPoint y: 12, distance: 60.5
click at [201, 13] on div "56456868 Ship ID Ship From Ship To Tracking Nu. Status Ship ID 56456868 Ship Fr…" at bounding box center [258, 9] width 394 height 18
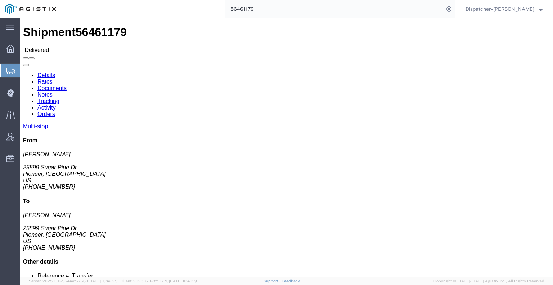
click link "Notes"
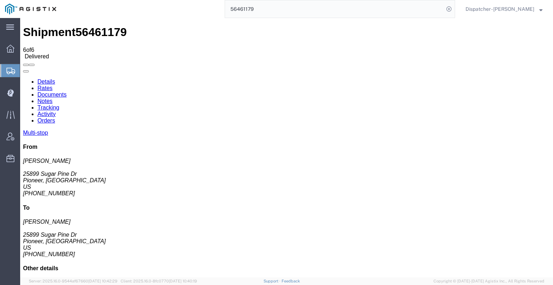
click at [59, 104] on link "Tracking" at bounding box center [48, 107] width 22 height 6
click at [23, 78] on icon at bounding box center [23, 78] width 0 height 0
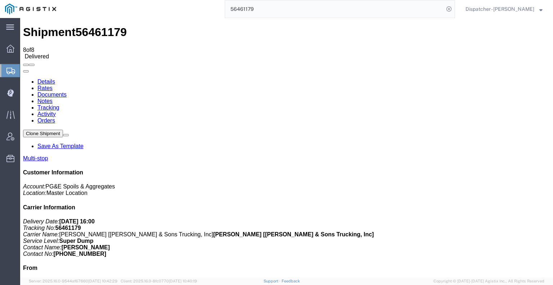
click at [53, 98] on link "Notes" at bounding box center [44, 101] width 15 height 6
click at [67, 91] on link "Documents" at bounding box center [51, 94] width 29 height 6
drag, startPoint x: 497, startPoint y: 171, endPoint x: 494, endPoint y: 166, distance: 5.8
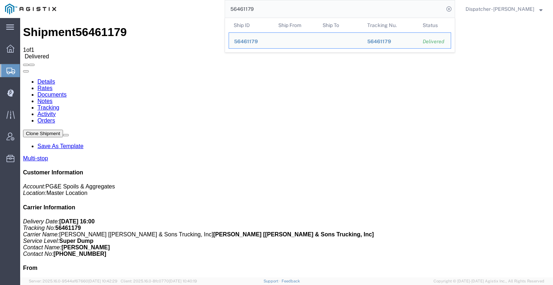
drag, startPoint x: 265, startPoint y: 6, endPoint x: 171, endPoint y: 15, distance: 95.1
click at [176, 15] on div "56461179 Ship ID Ship From Ship To Tracking Nu. Status Ship ID 56461179 Ship Fr…" at bounding box center [258, 9] width 394 height 18
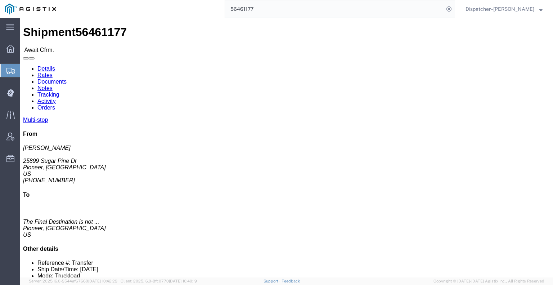
click link "Tracking"
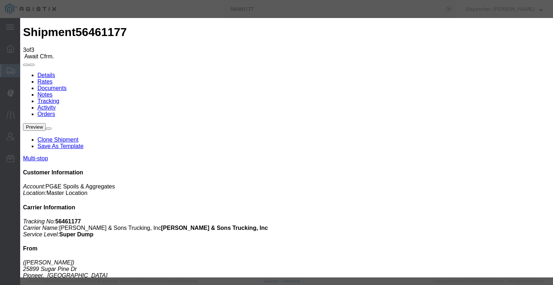
drag, startPoint x: 365, startPoint y: 89, endPoint x: 366, endPoint y: 95, distance: 5.8
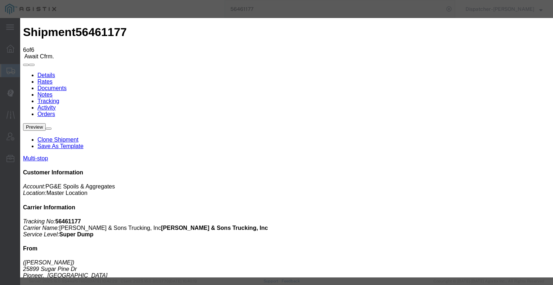
drag, startPoint x: 172, startPoint y: 143, endPoint x: 175, endPoint y: 138, distance: 5.5
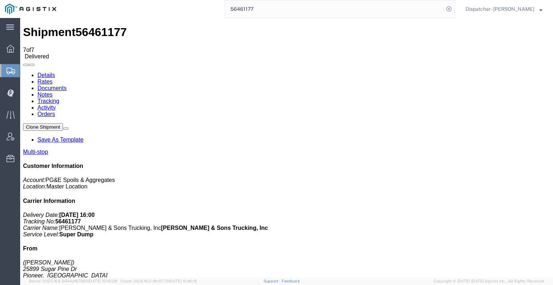
click at [53, 91] on link "Notes" at bounding box center [44, 94] width 15 height 6
click at [67, 85] on link "Documents" at bounding box center [51, 88] width 29 height 6
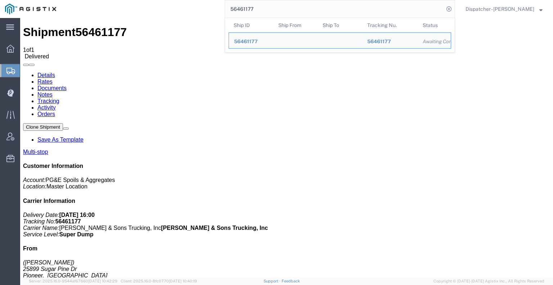
drag, startPoint x: 272, startPoint y: 11, endPoint x: 191, endPoint y: -2, distance: 81.7
click at [191, 0] on html "main_menu Created with Sketch. Collapse Menu Dashboard Shipments Create Shipmen…" at bounding box center [276, 142] width 553 height 285
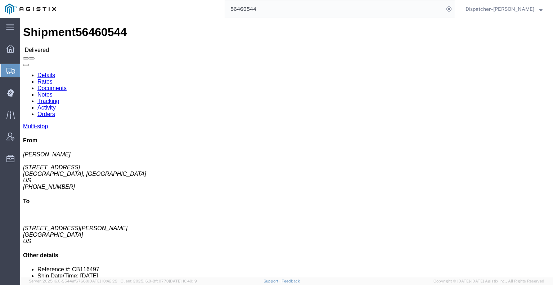
click link "Notes"
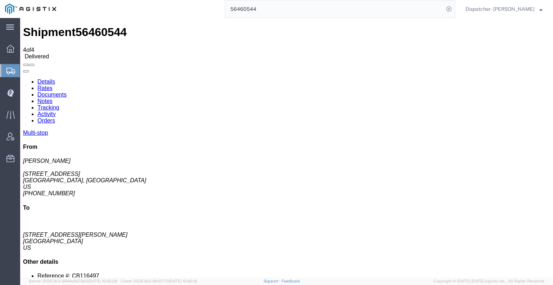
click at [67, 91] on link "Documents" at bounding box center [51, 94] width 29 height 6
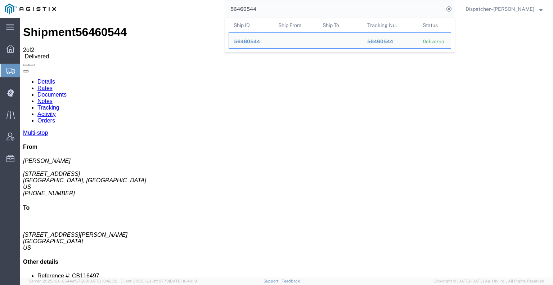
drag, startPoint x: 253, startPoint y: 10, endPoint x: 210, endPoint y: 17, distance: 43.6
click at [210, 17] on div "56460544 Ship ID Ship From Ship To Tracking Nu. Status Ship ID 56460544 Ship Fr…" at bounding box center [258, 9] width 394 height 18
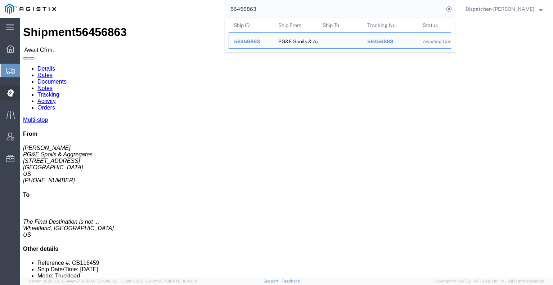
click at [11, 90] on icon at bounding box center [10, 93] width 7 height 8
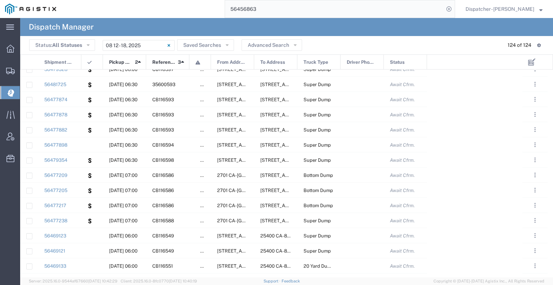
scroll to position [108, 0]
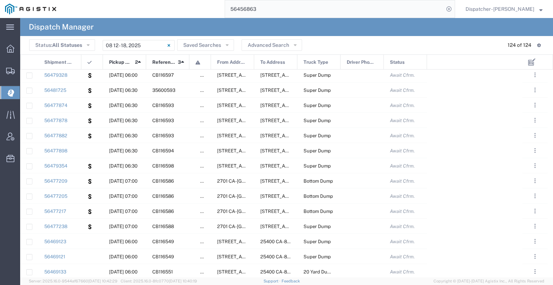
click at [140, 40] on agx-table-filter "Status: All Statuses All Statuses Awaiting Assignment Declined Assigned Accepte…" at bounding box center [165, 45] width 273 height 11
click at [142, 46] on input "[DATE] - [DATE]" at bounding box center [139, 45] width 72 height 11
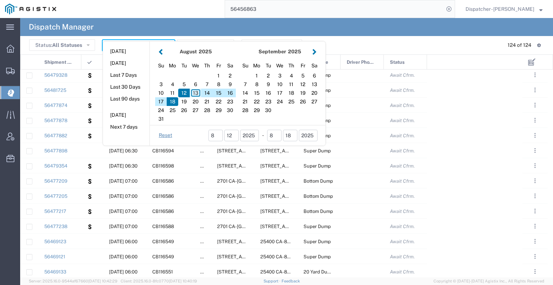
click at [195, 93] on div "13" at bounding box center [196, 93] width 12 height 9
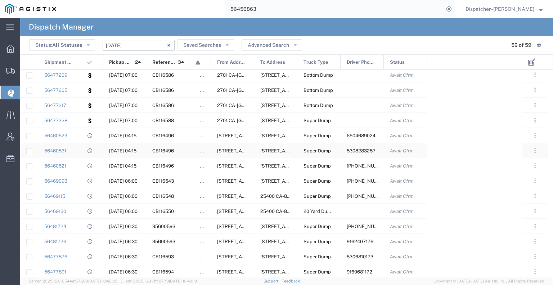
click at [79, 148] on div "56460531" at bounding box center [59, 150] width 43 height 15
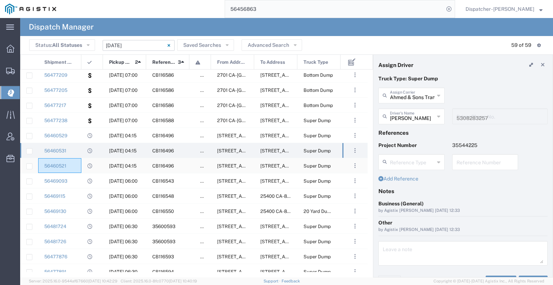
click at [80, 165] on div "56460521" at bounding box center [59, 165] width 43 height 15
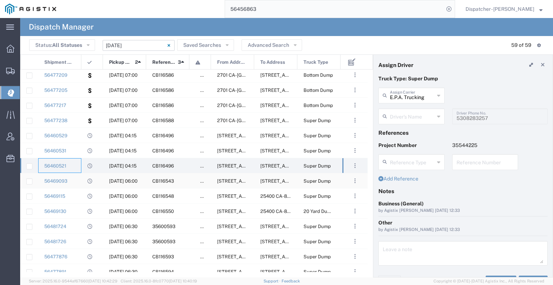
click at [80, 181] on div "56469093" at bounding box center [59, 180] width 43 height 15
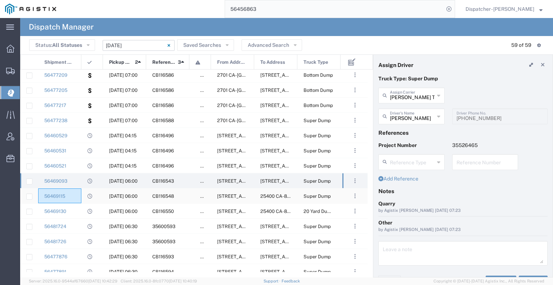
click at [80, 196] on div "56469115" at bounding box center [59, 195] width 43 height 15
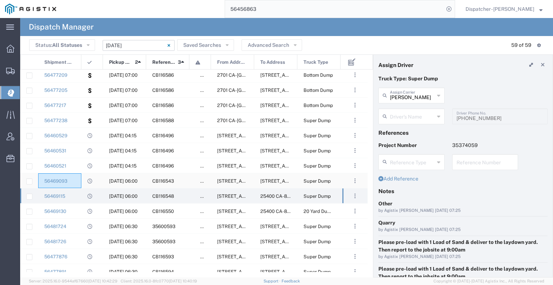
click at [79, 180] on div "56469093" at bounding box center [59, 180] width 43 height 15
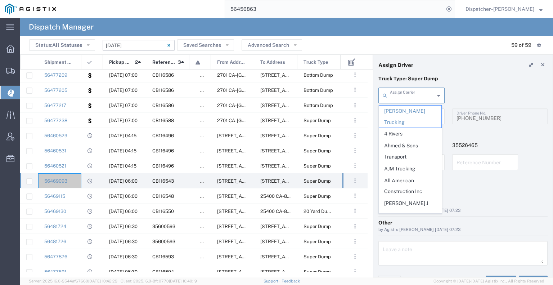
click at [405, 94] on input "text" at bounding box center [412, 95] width 45 height 13
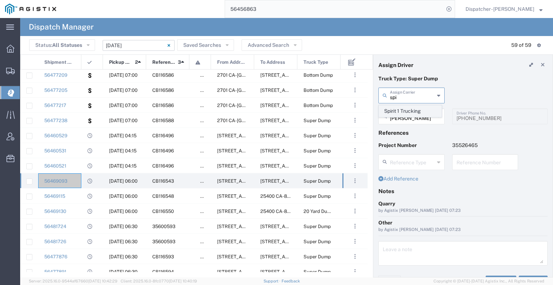
click at [407, 113] on span "Spirit 1 Trucking" at bounding box center [410, 110] width 62 height 11
click at [407, 119] on input "text" at bounding box center [412, 115] width 45 height 13
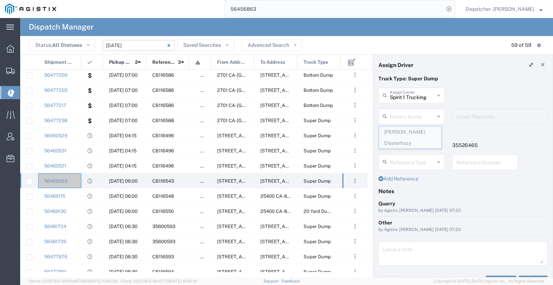
click at [409, 133] on span "[PERSON_NAME] D'esterhazy" at bounding box center [410, 137] width 62 height 22
click at [78, 200] on div "56469115" at bounding box center [59, 195] width 43 height 15
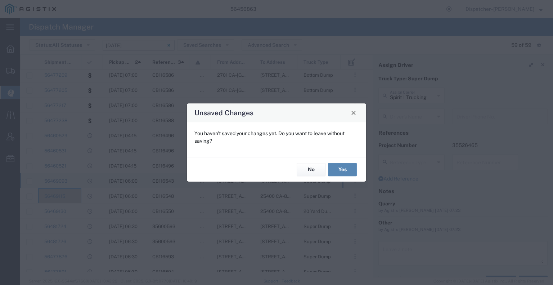
click at [345, 171] on button "Yes" at bounding box center [342, 169] width 29 height 13
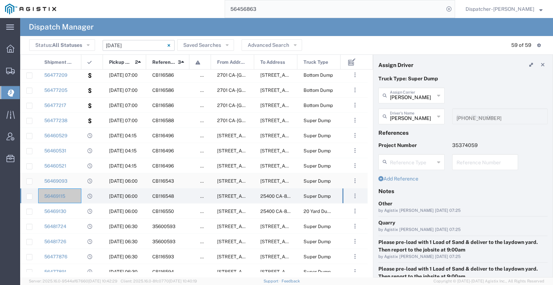
click at [80, 181] on div "56469093" at bounding box center [59, 180] width 43 height 15
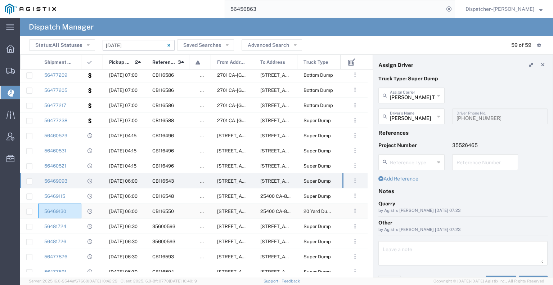
click at [78, 207] on div "56469130" at bounding box center [59, 210] width 43 height 15
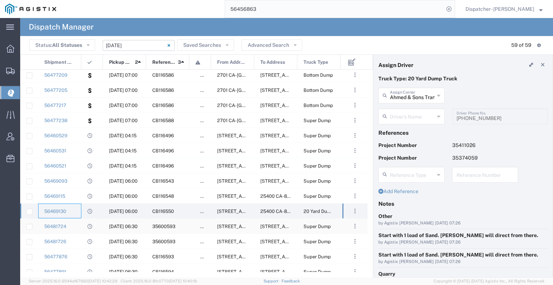
click at [79, 222] on div "56481724" at bounding box center [59, 226] width 43 height 15
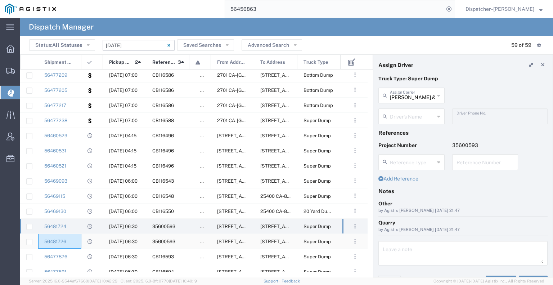
click at [79, 237] on div "56481726" at bounding box center [59, 241] width 43 height 15
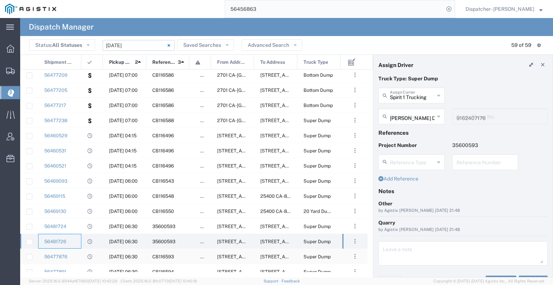
click at [81, 252] on div "56477876" at bounding box center [59, 256] width 43 height 15
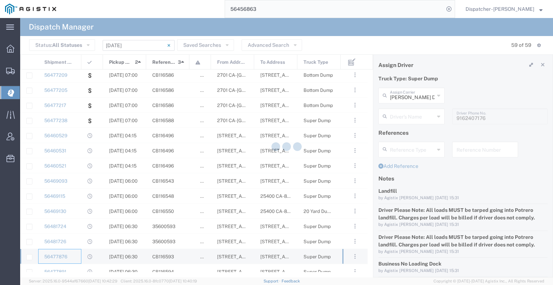
click at [82, 242] on div at bounding box center [92, 241] width 22 height 15
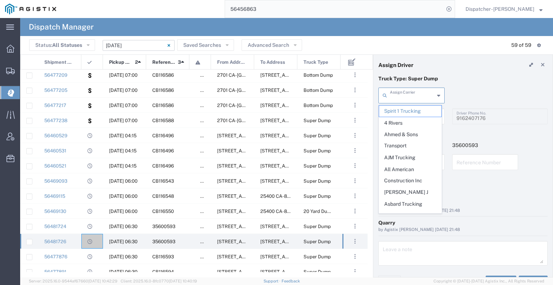
click at [404, 93] on input "text" at bounding box center [412, 95] width 45 height 13
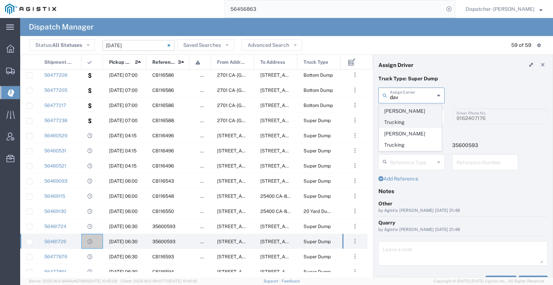
click at [405, 110] on span "[PERSON_NAME] Trucking" at bounding box center [410, 116] width 62 height 22
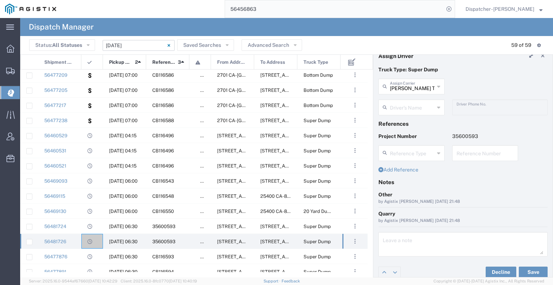
scroll to position [14, 0]
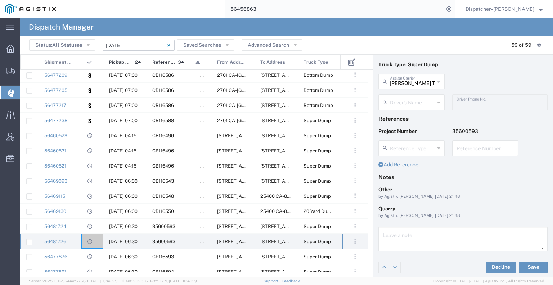
click at [396, 101] on input "text" at bounding box center [412, 101] width 45 height 13
click at [407, 149] on span "TEMPLATE - NO ASSIGN" at bounding box center [410, 147] width 62 height 22
click at [528, 267] on button "Save" at bounding box center [533, 267] width 29 height 12
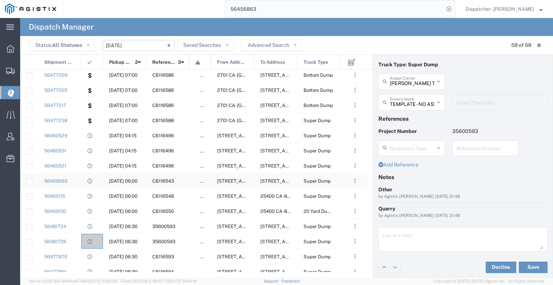
click at [78, 179] on div "56469093" at bounding box center [59, 180] width 43 height 15
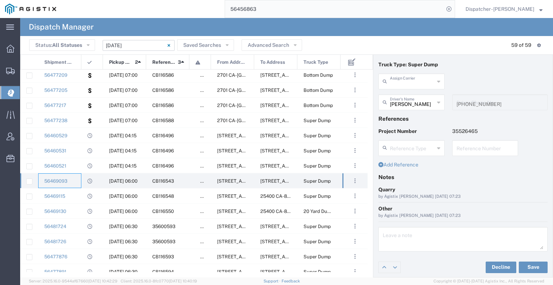
click at [399, 83] on input "text" at bounding box center [412, 81] width 45 height 13
click at [401, 99] on span "Spirit 1 Trucking" at bounding box center [410, 96] width 62 height 11
click at [401, 99] on input "text" at bounding box center [412, 101] width 45 height 13
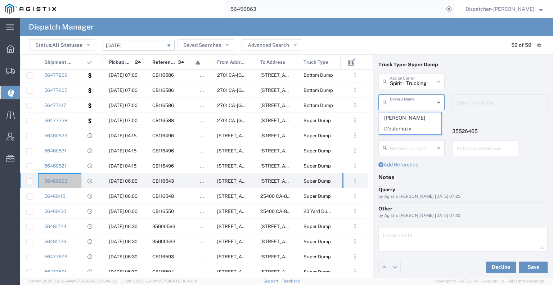
drag, startPoint x: 405, startPoint y: 118, endPoint x: 436, endPoint y: 153, distance: 46.9
click at [405, 119] on span "[PERSON_NAME] D'esterhazy" at bounding box center [410, 123] width 62 height 22
click at [525, 266] on button "Save" at bounding box center [533, 267] width 29 height 12
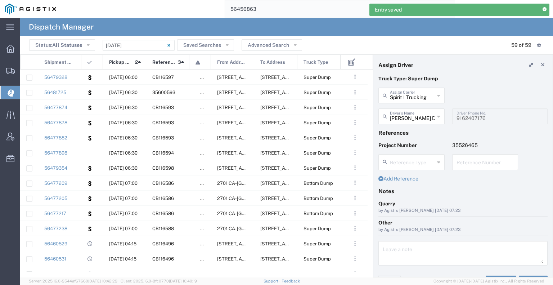
scroll to position [108, 0]
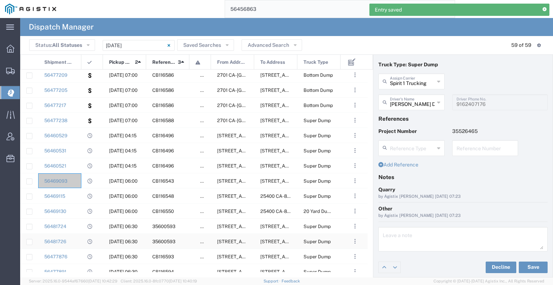
click at [80, 242] on div "56481726" at bounding box center [59, 241] width 43 height 15
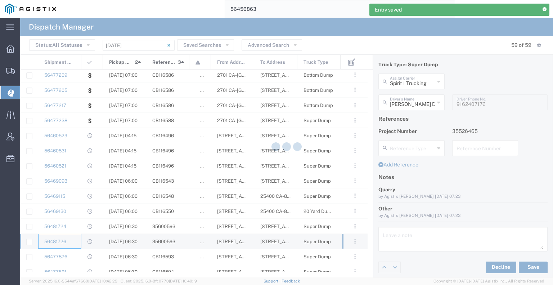
type input "[PERSON_NAME] Trucking"
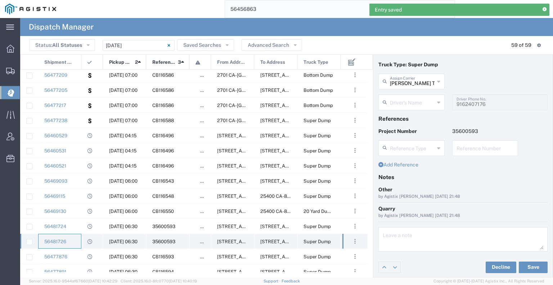
type input "TEMPLATE - NO ASSIGN"
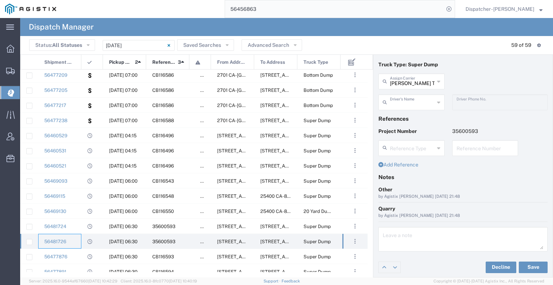
click at [403, 102] on input "text" at bounding box center [412, 101] width 45 height 13
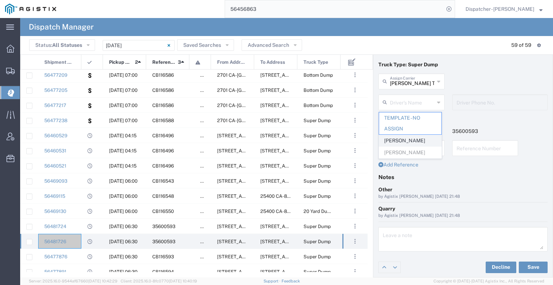
click at [400, 140] on span "[PERSON_NAME]" at bounding box center [410, 140] width 62 height 11
type input "[PERSON_NAME]"
type input "[PHONE_NUMBER]"
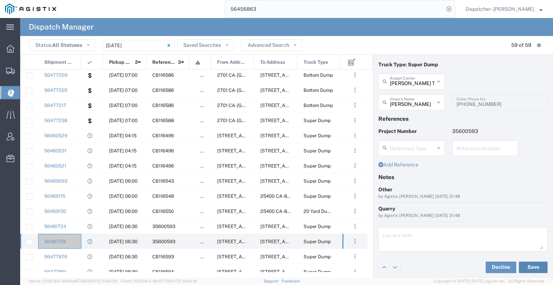
click at [528, 265] on button "Save" at bounding box center [533, 267] width 29 height 12
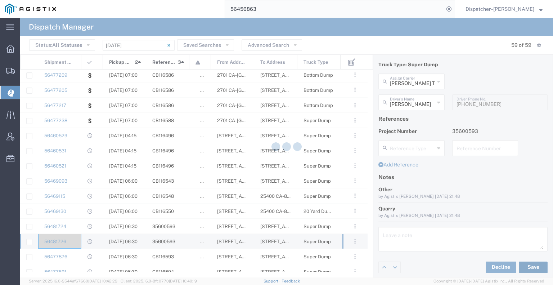
type input "[PERSON_NAME]"
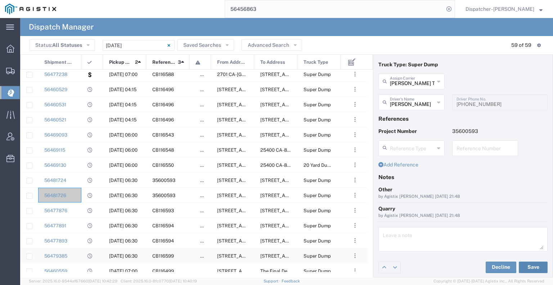
scroll to position [216, 0]
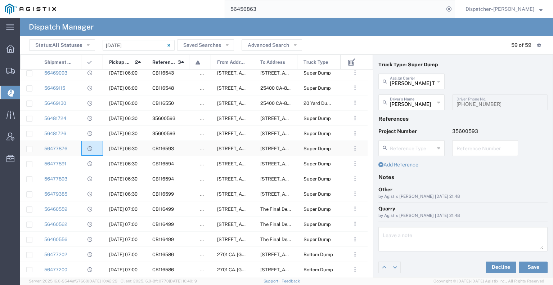
click at [82, 149] on div at bounding box center [92, 148] width 22 height 15
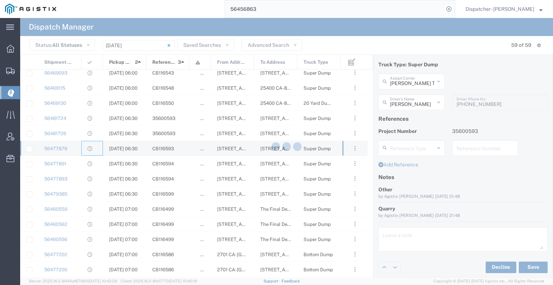
type input "[PERSON_NAME] DBA SOS Trucking"
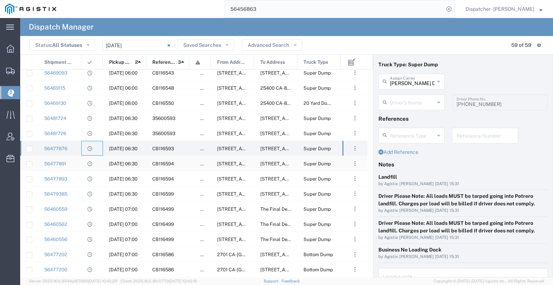
type input "[PERSON_NAME]"
type input "5306810173"
click at [76, 175] on div "56477893" at bounding box center [59, 178] width 43 height 15
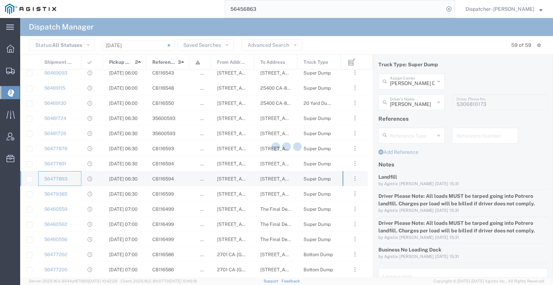
type input "[PERSON_NAME] Trucking"
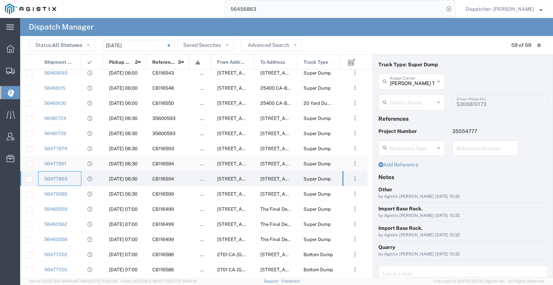
type input "[PERSON_NAME]"
type input "[PHONE_NUMBER]"
